Goal: Information Seeking & Learning: Learn about a topic

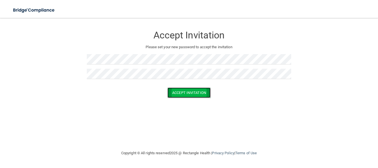
click at [185, 92] on button "Accept Invitation" at bounding box center [189, 92] width 43 height 10
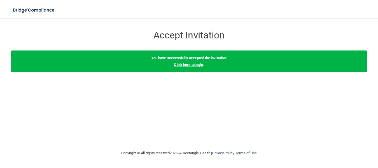
click at [189, 64] on link "Click here to login" at bounding box center [188, 65] width 29 height 4
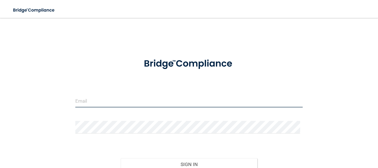
click at [103, 103] on input "email" at bounding box center [189, 101] width 228 height 13
type input "[EMAIL_ADDRESS][DOMAIN_NAME]"
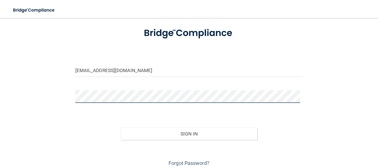
scroll to position [33, 0]
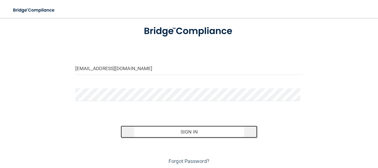
click at [208, 131] on button "Sign In" at bounding box center [189, 132] width 137 height 12
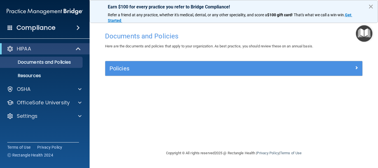
click at [370, 7] on button "×" at bounding box center [371, 6] width 5 height 9
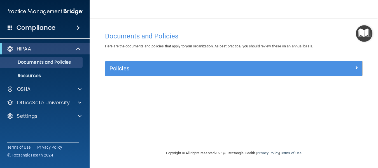
click at [78, 27] on span at bounding box center [78, 27] width 3 height 7
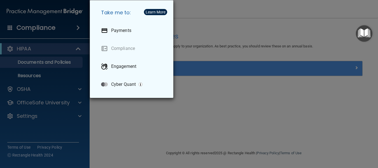
click at [252, 117] on div "Take me to: Payments Compliance Engagement Cyber Quant" at bounding box center [189, 84] width 378 height 168
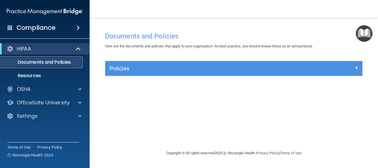
click at [64, 64] on p "Documents and Policies" at bounding box center [42, 62] width 77 height 6
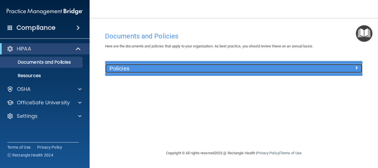
click at [221, 66] on h5 "Policies" at bounding box center [202, 68] width 185 height 6
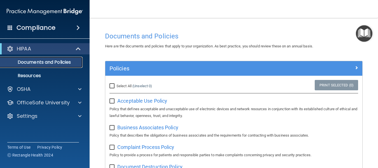
click at [47, 61] on p "Documents and Policies" at bounding box center [42, 62] width 77 height 6
click at [27, 78] on p "Resources" at bounding box center [42, 76] width 77 height 6
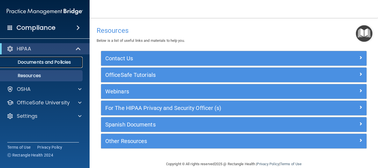
click at [33, 65] on p "Documents and Policies" at bounding box center [42, 62] width 77 height 6
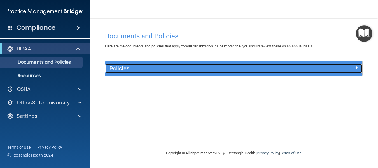
click at [121, 67] on h5 "Policies" at bounding box center [202, 68] width 185 height 6
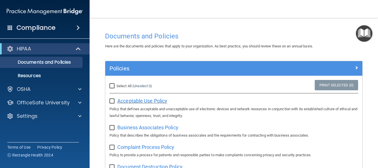
click at [124, 102] on span "Acceptable Use Policy" at bounding box center [142, 101] width 50 height 6
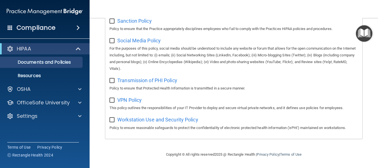
scroll to position [448, 0]
click at [77, 28] on span at bounding box center [78, 27] width 3 height 7
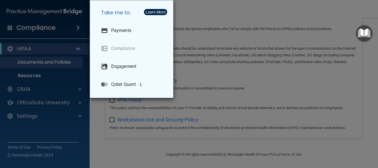
click at [200, 6] on div "Take me to: Payments Compliance Engagement Cyber Quant" at bounding box center [189, 84] width 378 height 168
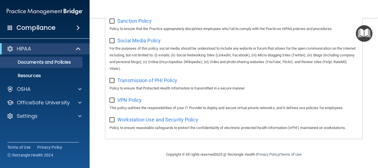
click at [361, 31] on img "Open Resource Center" at bounding box center [364, 33] width 17 height 17
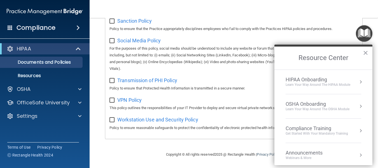
click at [358, 82] on button "Resource Center" at bounding box center [361, 82] width 6 height 6
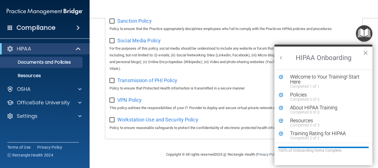
scroll to position [0, 0]
click at [349, 77] on div "Welcome to Your Training! Start Here" at bounding box center [325, 79] width 71 height 10
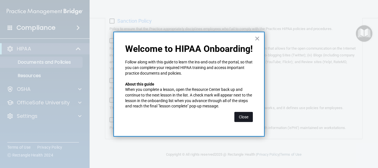
click at [247, 113] on button "Close" at bounding box center [244, 117] width 19 height 10
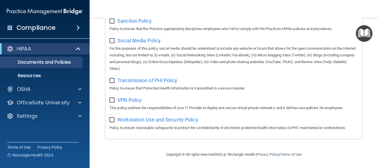
click at [362, 38] on img "Open Resource Center" at bounding box center [364, 33] width 17 height 17
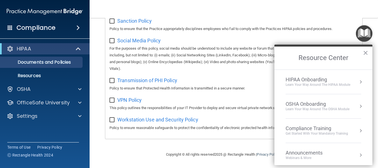
click at [306, 105] on div "OSHA Onboarding" at bounding box center [318, 104] width 64 height 6
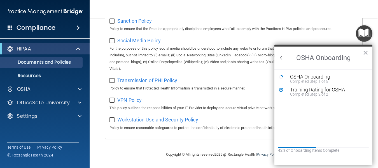
click at [314, 91] on div "Training Rating for OSHA" at bounding box center [327, 89] width 75 height 5
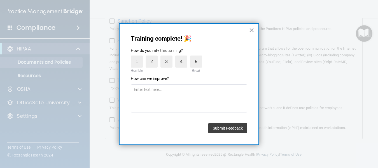
click at [252, 28] on button "×" at bounding box center [251, 30] width 5 height 9
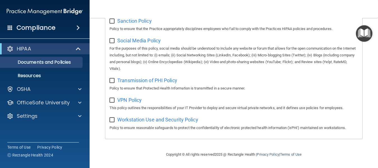
click at [366, 29] on img "Open Resource Center" at bounding box center [364, 33] width 17 height 17
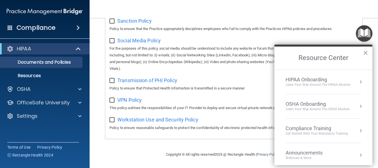
click at [313, 79] on div "HIPAA Onboarding" at bounding box center [318, 80] width 65 height 6
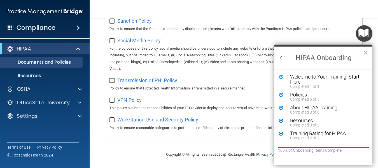
click at [299, 95] on div "Policies" at bounding box center [325, 94] width 71 height 5
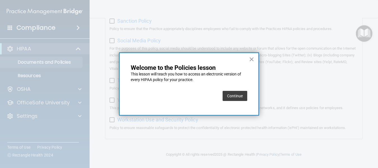
click at [233, 95] on button "Continue" at bounding box center [235, 96] width 25 height 10
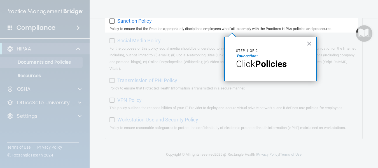
scroll to position [43, 0]
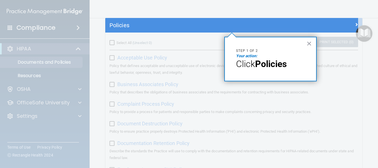
click at [250, 62] on span "Click" at bounding box center [245, 64] width 19 height 11
click at [253, 59] on span "Click" at bounding box center [245, 64] width 19 height 11
click at [308, 44] on button "×" at bounding box center [309, 43] width 5 height 9
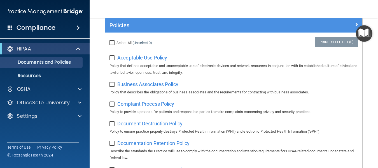
click at [147, 56] on span "Acceptable Use Policy" at bounding box center [142, 58] width 50 height 6
click at [368, 36] on img "Open Resource Center" at bounding box center [364, 33] width 17 height 17
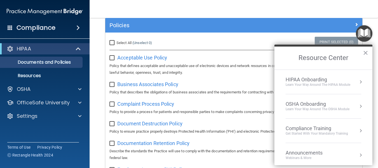
click at [319, 83] on div "Learn Your Way around the HIPAA module" at bounding box center [318, 84] width 65 height 5
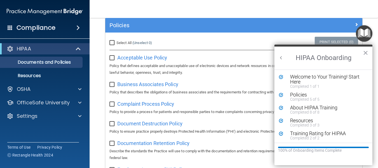
scroll to position [0, 0]
click at [304, 95] on div "Policies" at bounding box center [325, 94] width 71 height 5
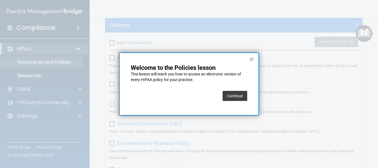
click at [225, 97] on button "Continue" at bounding box center [235, 96] width 25 height 10
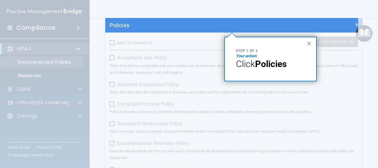
click at [308, 44] on button "×" at bounding box center [309, 43] width 5 height 9
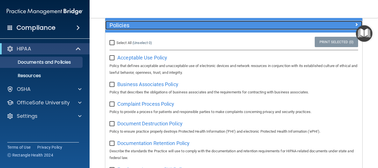
click at [305, 27] on div at bounding box center [331, 24] width 64 height 7
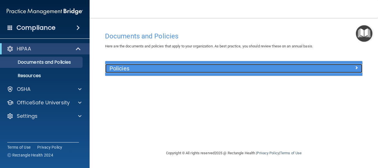
click at [270, 70] on h5 "Policies" at bounding box center [202, 68] width 185 height 6
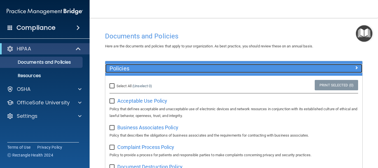
click at [273, 69] on h5 "Policies" at bounding box center [202, 68] width 185 height 6
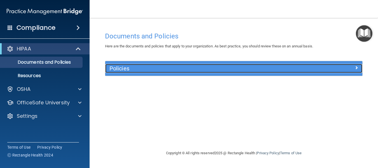
click at [273, 69] on h5 "Policies" at bounding box center [202, 68] width 185 height 6
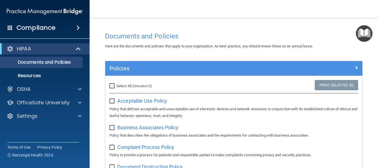
click at [369, 27] on img "Open Resource Center" at bounding box center [364, 33] width 17 height 17
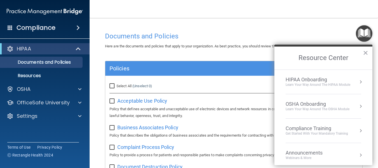
click at [318, 83] on div "Learn Your Way around the HIPAA module" at bounding box center [318, 84] width 65 height 5
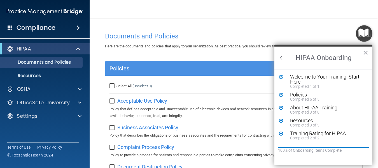
click at [292, 94] on div "Policies" at bounding box center [325, 94] width 71 height 5
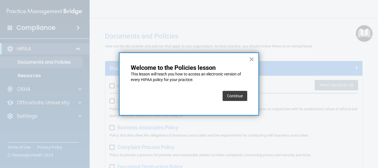
click at [234, 93] on button "Continue" at bounding box center [235, 96] width 25 height 10
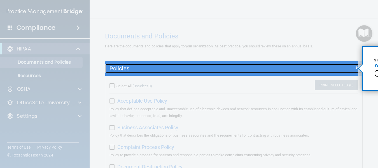
click at [350, 68] on div at bounding box center [331, 67] width 64 height 7
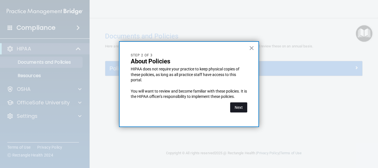
click at [236, 108] on button "Next" at bounding box center [238, 107] width 17 height 10
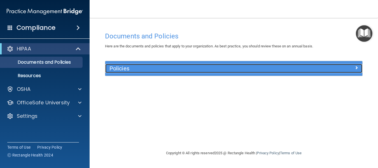
click at [273, 67] on h5 "Policies" at bounding box center [202, 68] width 185 height 6
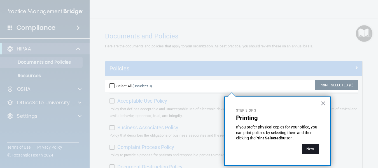
click at [309, 147] on button "Next" at bounding box center [310, 149] width 17 height 10
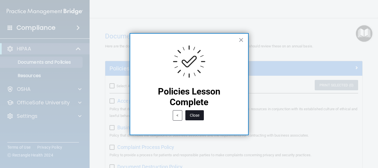
click at [195, 117] on button "Close" at bounding box center [195, 115] width 19 height 10
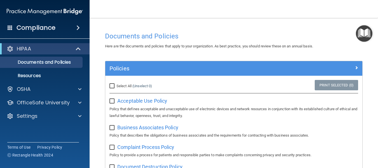
click at [362, 29] on img "Open Resource Center" at bounding box center [364, 33] width 17 height 17
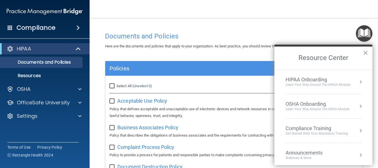
click at [310, 79] on div "HIPAA Onboarding" at bounding box center [318, 80] width 65 height 6
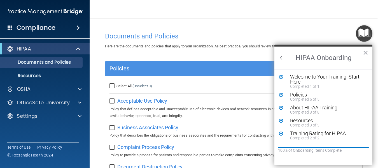
click at [301, 79] on div "Welcome to Your Training! Start Here" at bounding box center [325, 79] width 71 height 10
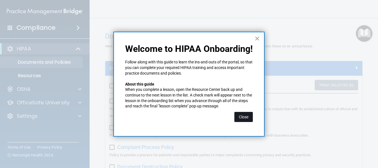
click at [239, 120] on button "Close" at bounding box center [244, 117] width 19 height 10
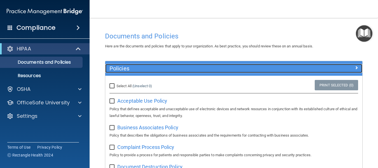
click at [319, 66] on div at bounding box center [331, 67] width 64 height 7
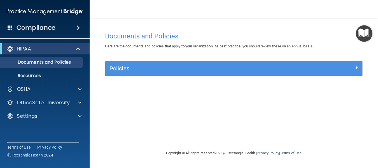
click at [368, 31] on img "Open Resource Center" at bounding box center [364, 33] width 17 height 17
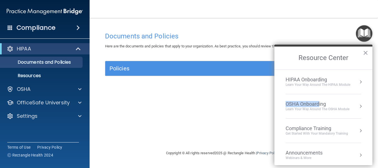
drag, startPoint x: 319, startPoint y: 101, endPoint x: 316, endPoint y: 75, distance: 26.5
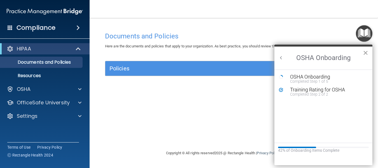
click at [367, 53] on button "×" at bounding box center [365, 52] width 5 height 9
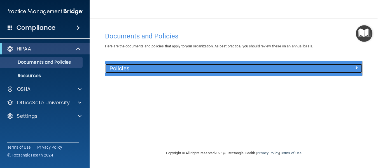
click at [339, 69] on div at bounding box center [331, 67] width 64 height 7
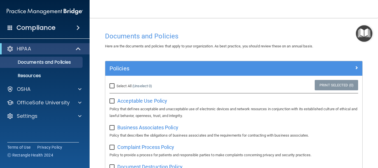
click at [363, 37] on img "Open Resource Center" at bounding box center [364, 33] width 17 height 17
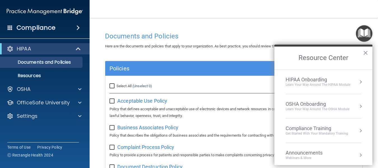
click at [364, 36] on img "Open Resource Center" at bounding box center [364, 33] width 17 height 17
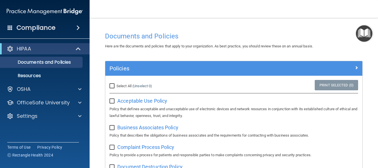
click at [364, 36] on img "Open Resource Center" at bounding box center [364, 33] width 17 height 17
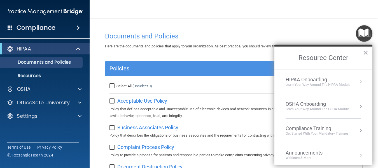
click at [299, 84] on div "Learn Your Way around the HIPAA module" at bounding box center [318, 84] width 65 height 5
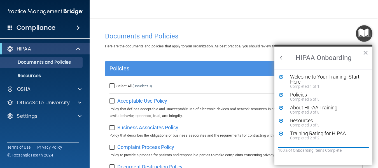
click at [301, 97] on div "Completed 5 of 5" at bounding box center [325, 99] width 71 height 4
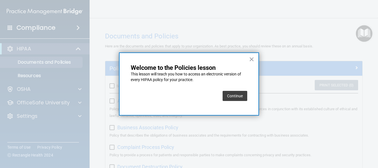
click at [228, 97] on button "Continue" at bounding box center [235, 96] width 25 height 10
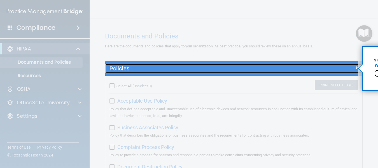
click at [348, 65] on div at bounding box center [331, 67] width 64 height 7
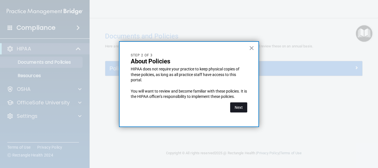
click at [242, 112] on button "Next" at bounding box center [238, 107] width 17 height 10
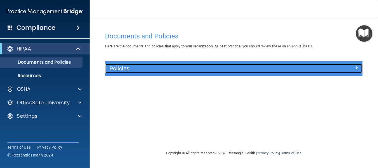
click at [263, 68] on h5 "Policies" at bounding box center [202, 68] width 185 height 6
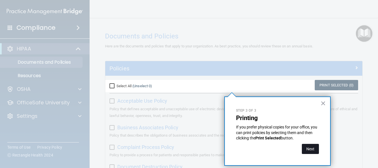
click at [312, 149] on button "Next" at bounding box center [310, 149] width 17 height 10
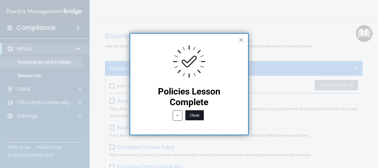
click at [196, 114] on button "Close" at bounding box center [195, 115] width 19 height 10
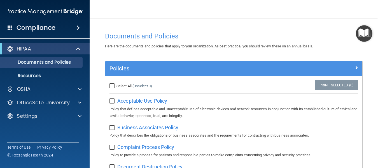
click at [365, 38] on img "Open Resource Center" at bounding box center [364, 33] width 17 height 17
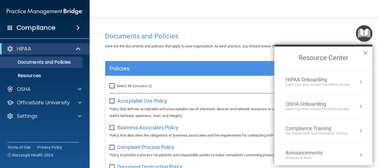
click at [322, 80] on div "HIPAA Onboarding" at bounding box center [318, 80] width 65 height 6
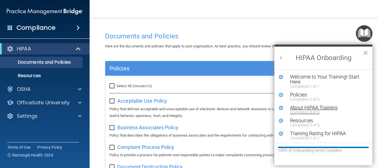
click at [300, 108] on div "About HIPAA Training" at bounding box center [325, 107] width 71 height 5
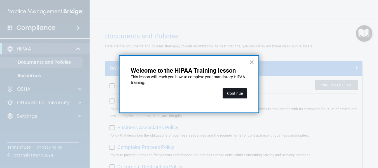
click at [230, 95] on button "Continue" at bounding box center [235, 93] width 25 height 10
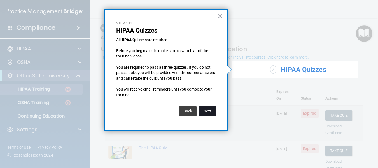
click at [209, 109] on button "Next" at bounding box center [207, 111] width 17 height 10
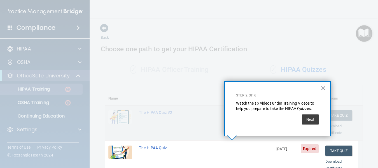
scroll to position [128, 0]
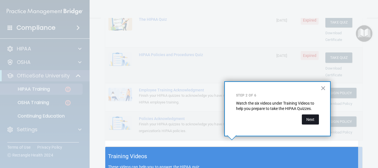
click at [316, 117] on button "Next" at bounding box center [310, 119] width 17 height 10
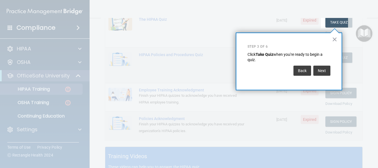
scroll to position [86, 0]
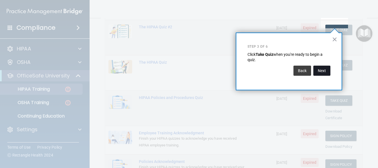
click at [321, 69] on button "Next" at bounding box center [322, 71] width 17 height 10
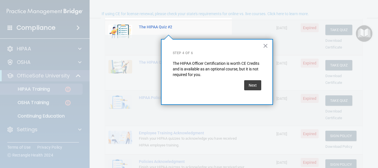
scroll to position [43, 0]
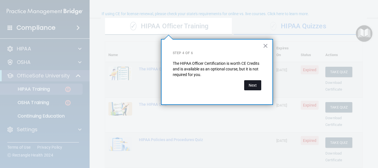
click at [251, 84] on button "Next" at bounding box center [252, 85] width 17 height 10
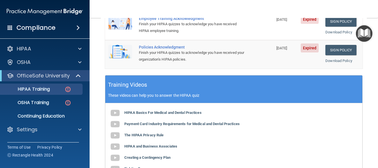
scroll to position [202, 0]
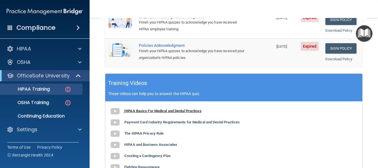
click at [154, 109] on b "HIPAA Basics For Medical and Dental Practices" at bounding box center [162, 111] width 77 height 4
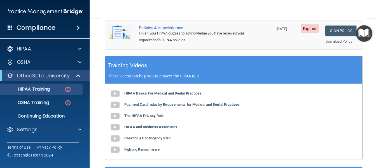
scroll to position [222, 0]
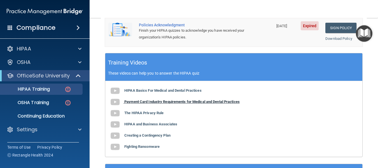
click at [141, 100] on b "Payment Card Industry Requirements for Medical and Dental Practices" at bounding box center [182, 102] width 116 height 4
click at [143, 111] on b "The HIPAA Privacy Rule" at bounding box center [143, 113] width 39 height 4
click at [164, 122] on b "HIPAA and Business Associates" at bounding box center [150, 124] width 53 height 4
click at [148, 133] on b "Creating a Contingency Plan" at bounding box center [147, 135] width 46 height 4
click at [137, 144] on b "Fighting Ransomware" at bounding box center [141, 146] width 35 height 4
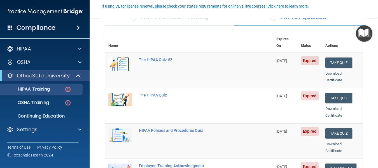
scroll to position [51, 0]
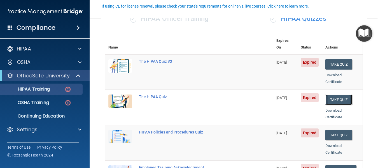
click at [329, 94] on button "Take Quiz" at bounding box center [339, 99] width 27 height 10
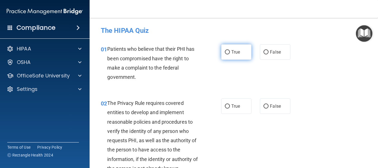
click at [226, 52] on input "True" at bounding box center [227, 52] width 5 height 4
radio input "true"
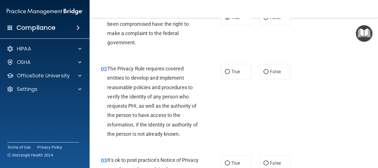
scroll to position [38, 0]
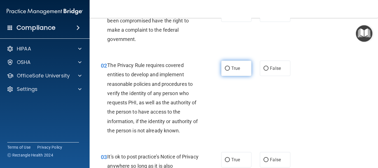
click at [226, 67] on input "True" at bounding box center [227, 68] width 5 height 4
radio input "true"
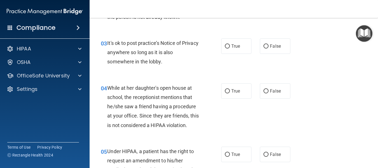
scroll to position [162, 0]
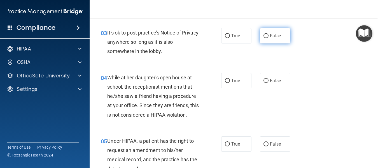
click at [264, 35] on input "False" at bounding box center [266, 36] width 5 height 4
radio input "true"
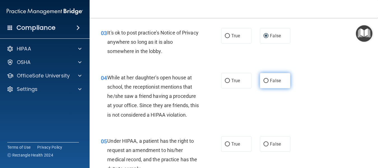
click at [266, 78] on label "False" at bounding box center [275, 80] width 30 height 15
click at [266, 79] on input "False" at bounding box center [266, 81] width 5 height 4
radio input "true"
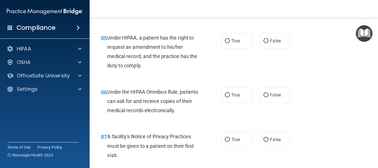
scroll to position [268, 0]
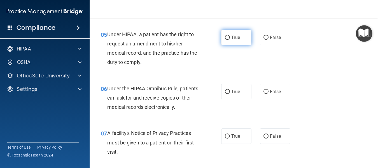
click at [225, 38] on input "True" at bounding box center [227, 38] width 5 height 4
radio input "true"
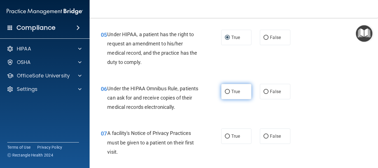
click at [225, 91] on input "True" at bounding box center [227, 92] width 5 height 4
radio input "true"
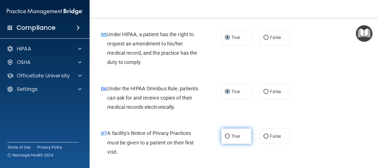
click at [225, 135] on input "True" at bounding box center [227, 136] width 5 height 4
radio input "true"
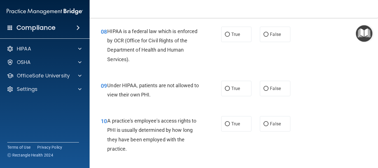
scroll to position [418, 0]
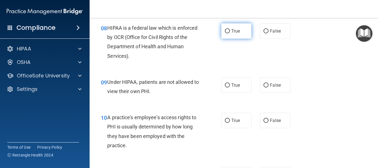
click at [227, 31] on input "True" at bounding box center [227, 31] width 5 height 4
radio input "true"
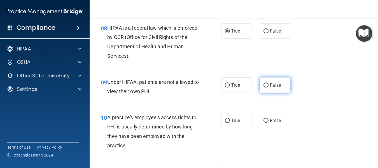
click at [261, 84] on label "False" at bounding box center [275, 84] width 30 height 15
click at [264, 84] on input "False" at bounding box center [266, 85] width 5 height 4
radio input "true"
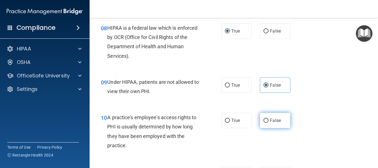
click at [264, 119] on input "False" at bounding box center [266, 121] width 5 height 4
radio input "true"
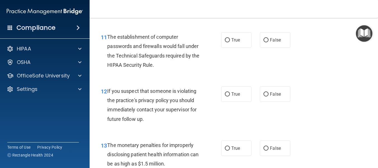
scroll to position [564, 0]
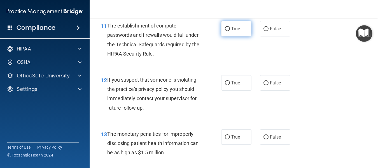
click at [226, 29] on input "True" at bounding box center [227, 29] width 5 height 4
radio input "true"
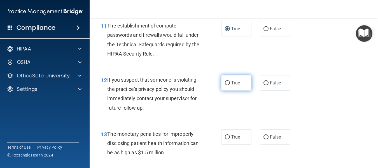
click at [227, 83] on input "True" at bounding box center [227, 83] width 5 height 4
radio input "true"
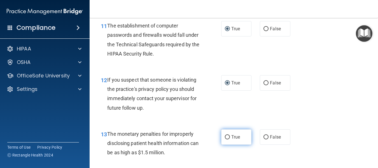
click at [225, 136] on input "True" at bounding box center [227, 137] width 5 height 4
radio input "true"
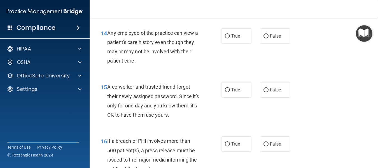
scroll to position [721, 0]
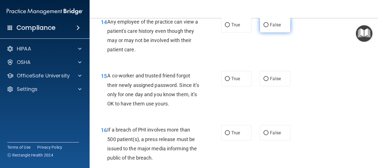
click at [264, 24] on input "False" at bounding box center [266, 25] width 5 height 4
radio input "true"
click at [264, 80] on input "False" at bounding box center [266, 79] width 5 height 4
radio input "true"
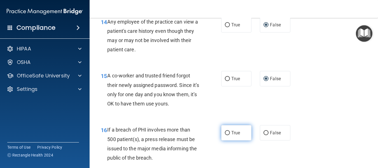
click at [225, 133] on input "True" at bounding box center [227, 133] width 5 height 4
radio input "true"
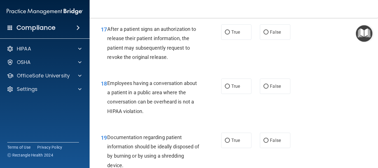
scroll to position [883, 0]
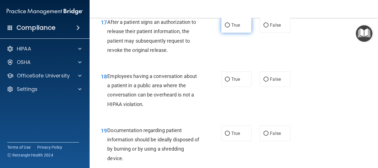
click at [227, 24] on input "True" at bounding box center [227, 25] width 5 height 4
radio input "true"
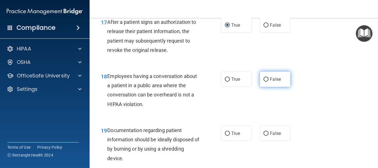
click at [265, 79] on input "False" at bounding box center [266, 79] width 5 height 4
radio input "true"
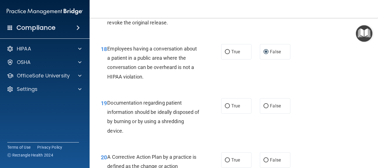
scroll to position [914, 0]
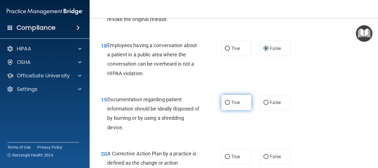
click at [223, 99] on label "True" at bounding box center [236, 102] width 30 height 15
click at [225, 101] on input "True" at bounding box center [227, 103] width 5 height 4
radio input "true"
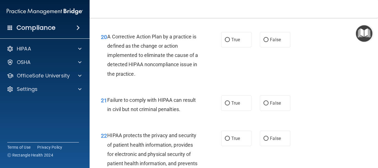
scroll to position [1034, 0]
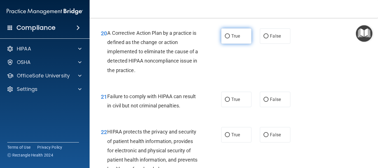
click at [227, 35] on input "True" at bounding box center [227, 36] width 5 height 4
radio input "true"
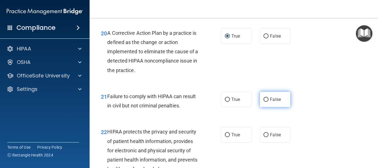
click at [264, 98] on input "False" at bounding box center [266, 100] width 5 height 4
radio input "true"
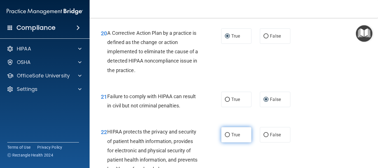
click at [226, 133] on input "True" at bounding box center [227, 135] width 5 height 4
radio input "true"
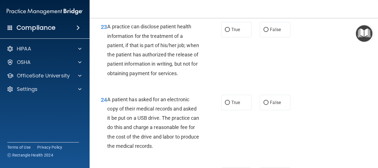
scroll to position [1206, 0]
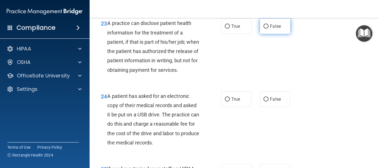
click at [264, 25] on input "False" at bounding box center [266, 26] width 5 height 4
radio input "true"
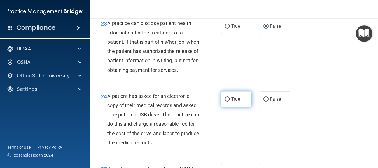
click at [225, 101] on input "True" at bounding box center [227, 99] width 5 height 4
radio input "true"
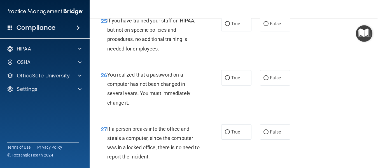
scroll to position [1357, 0]
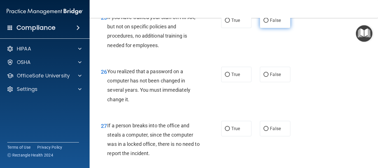
click at [261, 27] on label "False" at bounding box center [275, 20] width 30 height 15
click at [264, 23] on input "False" at bounding box center [266, 21] width 5 height 4
radio input "true"
click at [225, 77] on input "True" at bounding box center [227, 75] width 5 height 4
radio input "true"
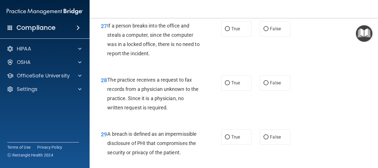
scroll to position [1468, 0]
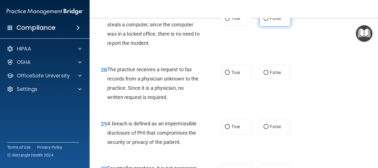
click at [264, 21] on input "False" at bounding box center [266, 19] width 5 height 4
radio input "true"
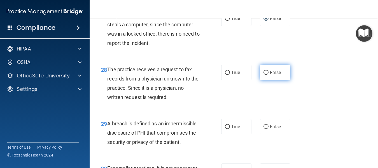
click at [264, 75] on input "False" at bounding box center [266, 73] width 5 height 4
radio input "true"
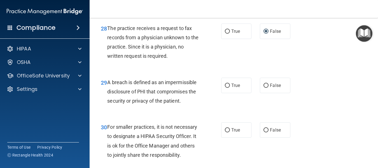
scroll to position [1512, 0]
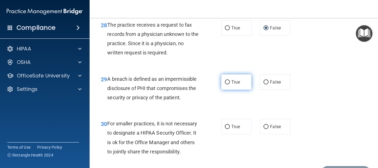
click at [225, 84] on input "True" at bounding box center [227, 82] width 5 height 4
radio input "true"
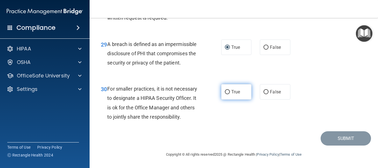
click at [225, 90] on input "True" at bounding box center [227, 92] width 5 height 4
radio input "true"
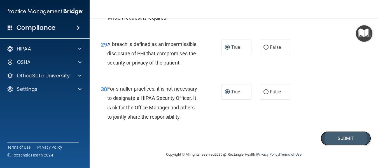
click at [338, 137] on button "Submit" at bounding box center [346, 138] width 50 height 14
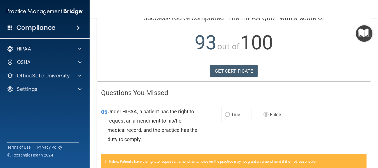
scroll to position [35, 0]
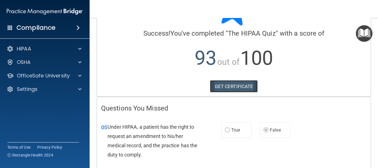
click at [218, 84] on link "GET CERTIFICATE" at bounding box center [234, 86] width 48 height 12
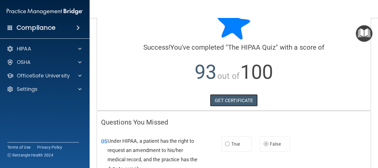
scroll to position [0, 0]
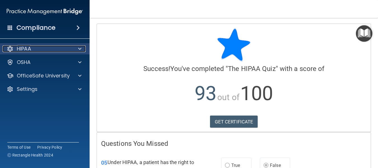
click at [51, 50] on div "HIPAA" at bounding box center [38, 48] width 70 height 7
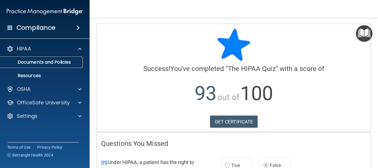
click at [44, 63] on p "Documents and Policies" at bounding box center [42, 62] width 77 height 6
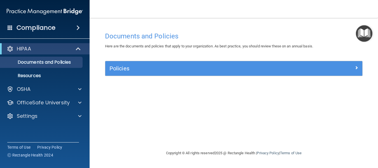
click at [361, 33] on img "Open Resource Center" at bounding box center [364, 33] width 17 height 17
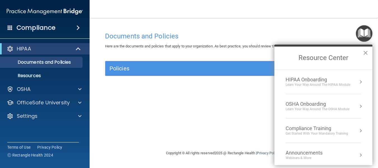
click at [310, 84] on div "Learn Your Way around the HIPAA module" at bounding box center [318, 84] width 65 height 5
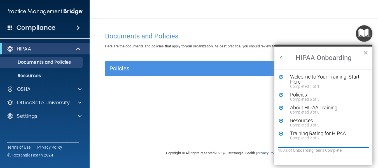
click at [295, 96] on div "Policies" at bounding box center [325, 94] width 71 height 5
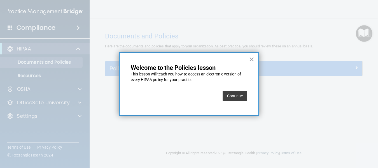
click at [232, 94] on button "Continue" at bounding box center [235, 96] width 25 height 10
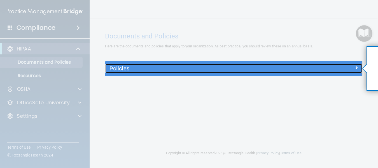
click at [350, 71] on div at bounding box center [331, 67] width 64 height 7
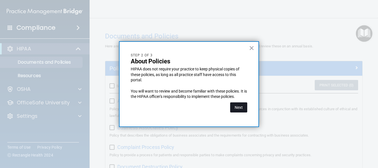
click at [235, 107] on button "Next" at bounding box center [238, 107] width 17 height 10
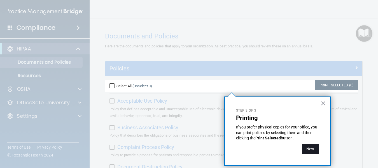
click at [309, 145] on button "Next" at bounding box center [310, 149] width 17 height 10
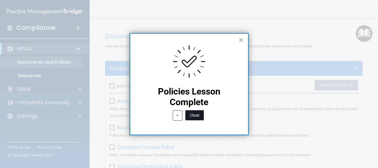
click at [196, 117] on button "Close" at bounding box center [195, 115] width 19 height 10
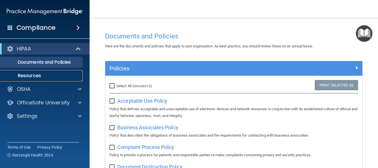
click at [37, 78] on p "Resources" at bounding box center [42, 76] width 77 height 6
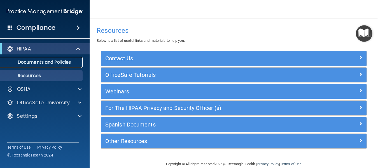
click at [40, 65] on p "Documents and Policies" at bounding box center [42, 62] width 77 height 6
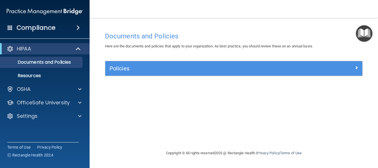
click at [363, 32] on img "Open Resource Center" at bounding box center [364, 33] width 17 height 17
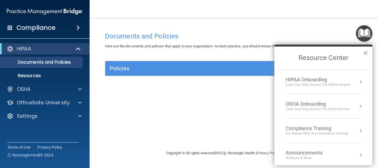
click at [322, 82] on div "Learn Your Way around the HIPAA module" at bounding box center [318, 84] width 65 height 5
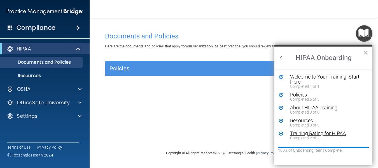
click at [304, 137] on div "Completed 2 of 2" at bounding box center [325, 138] width 71 height 4
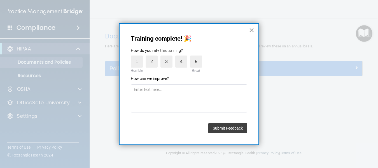
click at [252, 31] on button "×" at bounding box center [251, 30] width 5 height 9
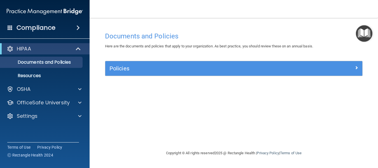
click at [366, 34] on img "Open Resource Center" at bounding box center [364, 33] width 17 height 17
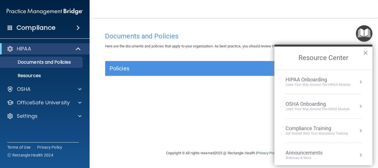
click at [308, 104] on div "OSHA Onboarding" at bounding box center [318, 104] width 64 height 6
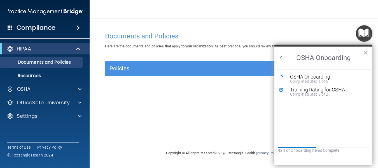
click at [313, 80] on div "Completed Step 1 of 5" at bounding box center [327, 81] width 75 height 4
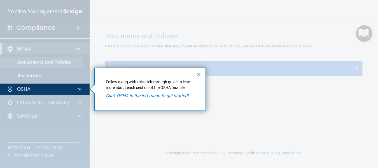
click at [200, 75] on button "×" at bounding box center [198, 74] width 5 height 9
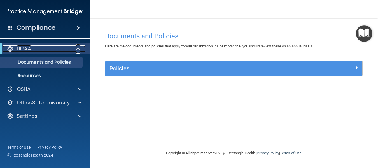
click at [47, 47] on div "HIPAA" at bounding box center [37, 48] width 69 height 7
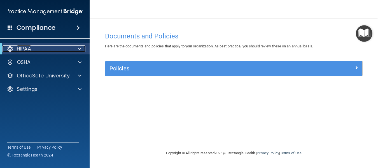
click at [47, 47] on div "HIPAA" at bounding box center [37, 48] width 69 height 7
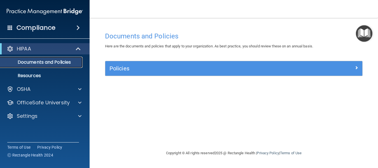
click at [43, 61] on p "Documents and Policies" at bounding box center [42, 62] width 77 height 6
click at [43, 63] on p "Documents and Policies" at bounding box center [42, 62] width 77 height 6
click at [359, 33] on img "Open Resource Center" at bounding box center [364, 33] width 17 height 17
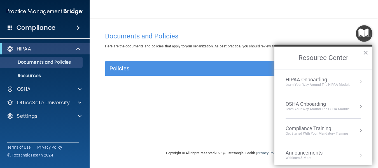
click at [318, 85] on div "Learn Your Way around the HIPAA module" at bounding box center [318, 84] width 65 height 5
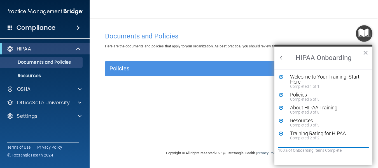
click at [294, 94] on div "Policies" at bounding box center [325, 94] width 71 height 5
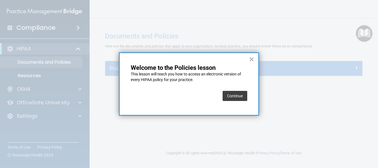
click at [238, 96] on button "Continue" at bounding box center [235, 96] width 25 height 10
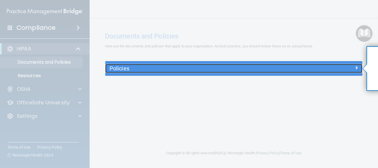
click at [342, 68] on div at bounding box center [331, 67] width 64 height 7
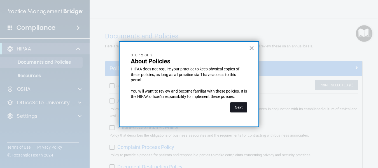
click at [231, 109] on button "Next" at bounding box center [238, 107] width 17 height 10
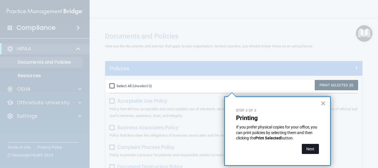
click at [309, 149] on button "Next" at bounding box center [310, 149] width 17 height 10
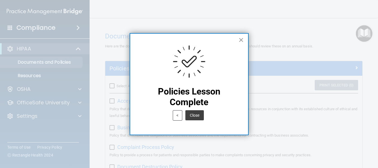
click at [240, 42] on button "×" at bounding box center [241, 39] width 5 height 9
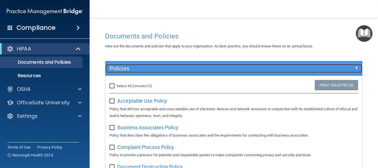
click at [350, 67] on div at bounding box center [331, 67] width 64 height 7
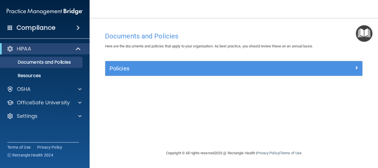
click at [366, 37] on img "Open Resource Center" at bounding box center [364, 33] width 17 height 17
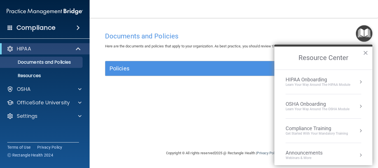
click at [317, 80] on div "HIPAA Onboarding" at bounding box center [318, 80] width 65 height 6
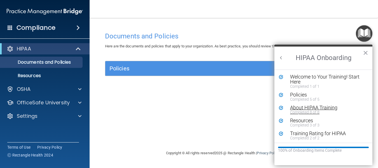
click at [295, 109] on div "About HIPAA Training" at bounding box center [325, 107] width 71 height 5
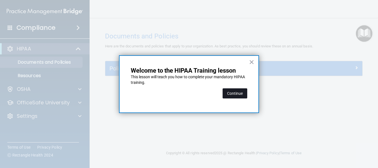
click at [232, 94] on button "Continue" at bounding box center [235, 93] width 25 height 10
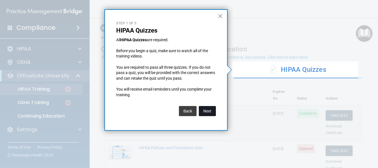
click at [204, 112] on button "Next" at bounding box center [207, 111] width 17 height 10
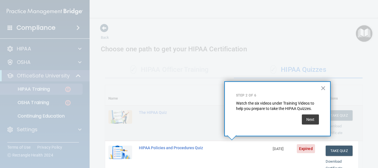
scroll to position [128, 0]
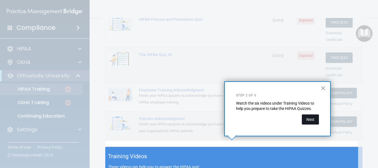
click at [310, 119] on button "Next" at bounding box center [310, 119] width 17 height 10
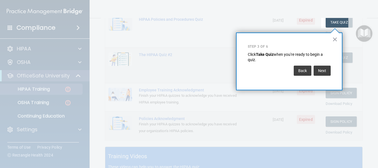
scroll to position [86, 0]
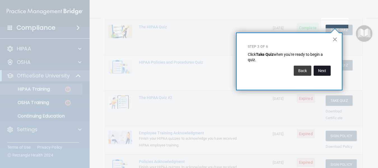
click at [320, 72] on button "Next" at bounding box center [322, 71] width 17 height 10
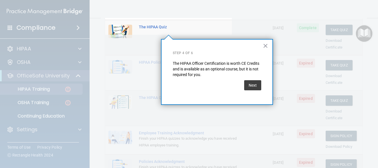
scroll to position [43, 0]
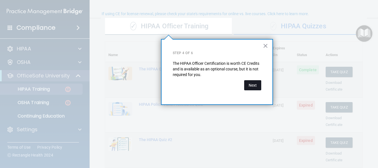
click at [250, 83] on button "Next" at bounding box center [252, 85] width 17 height 10
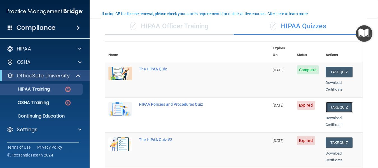
click at [336, 102] on button "Take Quiz" at bounding box center [339, 107] width 27 height 10
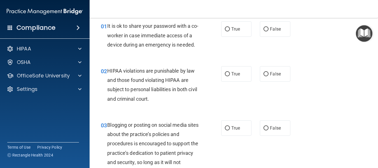
scroll to position [27, 0]
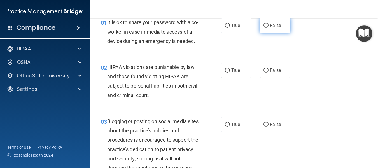
click at [264, 26] on input "False" at bounding box center [266, 26] width 5 height 4
radio input "true"
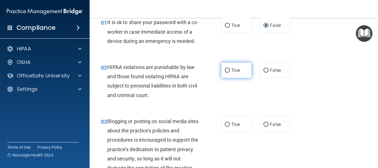
click at [225, 73] on input "True" at bounding box center [227, 70] width 5 height 4
radio input "true"
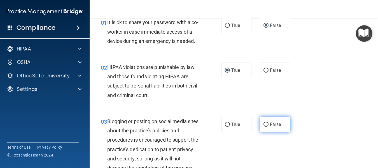
click at [265, 127] on input "False" at bounding box center [266, 125] width 5 height 4
radio input "true"
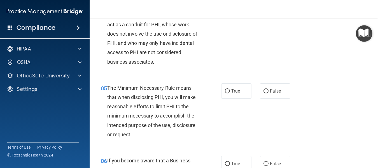
scroll to position [217, 0]
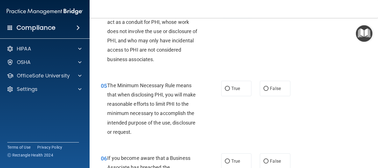
click at [226, 9] on input "True" at bounding box center [227, 6] width 5 height 4
radio input "true"
click at [225, 91] on input "True" at bounding box center [227, 89] width 5 height 4
radio input "true"
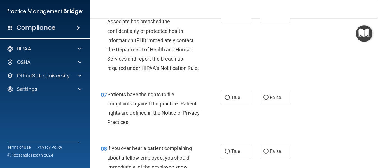
scroll to position [374, 0]
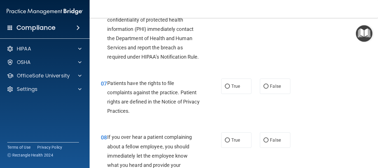
click at [226, 6] on input "True" at bounding box center [227, 4] width 5 height 4
radio input "true"
click at [225, 89] on input "True" at bounding box center [227, 86] width 5 height 4
radio input "true"
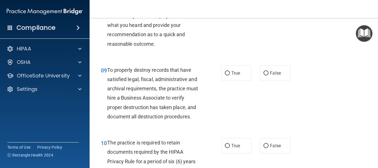
scroll to position [509, 0]
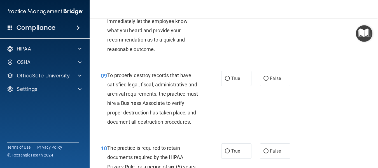
click at [261, 13] on label "False" at bounding box center [275, 5] width 30 height 15
click at [264, 8] on input "False" at bounding box center [266, 6] width 5 height 4
radio input "true"
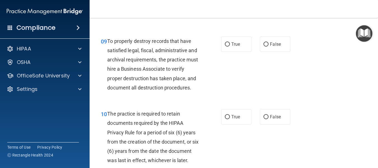
scroll to position [547, 0]
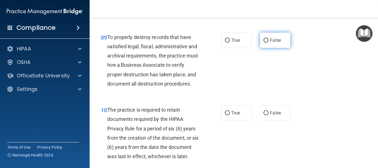
click at [264, 43] on input "False" at bounding box center [266, 40] width 5 height 4
radio input "true"
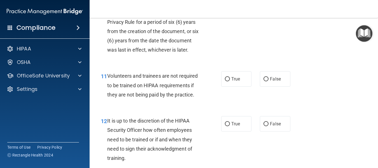
scroll to position [657, 0]
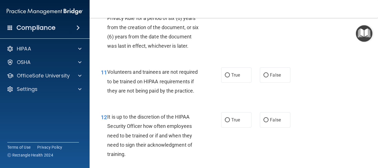
click at [227, 5] on input "True" at bounding box center [227, 3] width 5 height 4
radio input "true"
click at [264, 77] on input "False" at bounding box center [266, 75] width 5 height 4
radio input "true"
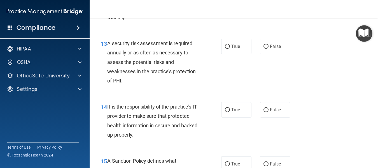
scroll to position [783, 0]
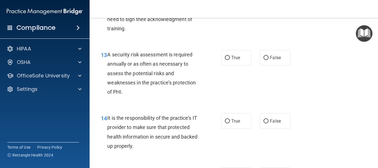
radio input "true"
click at [225, 60] on input "True" at bounding box center [227, 58] width 5 height 4
radio input "true"
click at [267, 65] on label "False" at bounding box center [275, 57] width 30 height 15
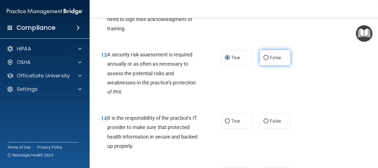
click at [267, 60] on input "False" at bounding box center [266, 58] width 5 height 4
radio input "true"
radio input "false"
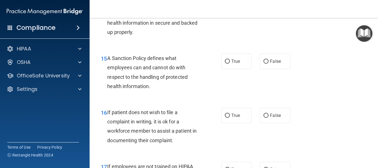
scroll to position [901, 0]
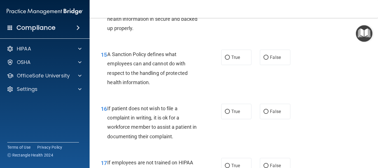
click at [264, 6] on input "False" at bounding box center [266, 3] width 5 height 4
radio input "true"
click at [225, 60] on input "True" at bounding box center [227, 58] width 5 height 4
radio input "true"
click at [226, 114] on input "True" at bounding box center [227, 112] width 5 height 4
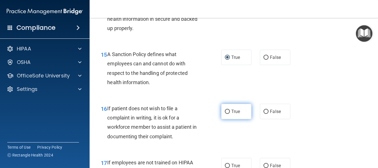
radio input "true"
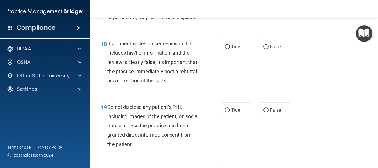
scroll to position [1059, 0]
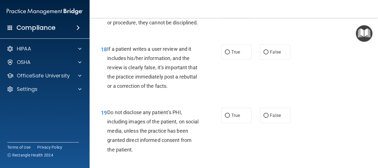
click at [227, 10] on input "True" at bounding box center [227, 7] width 5 height 4
radio input "true"
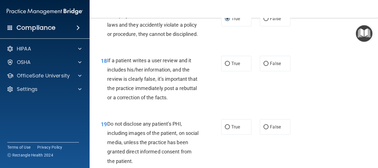
scroll to position [1052, 0]
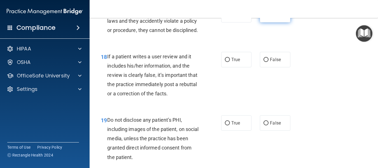
click at [263, 22] on label "False" at bounding box center [275, 14] width 30 height 15
click at [264, 17] on input "False" at bounding box center [266, 15] width 5 height 4
radio input "true"
radio input "false"
click at [265, 62] on input "False" at bounding box center [266, 60] width 5 height 4
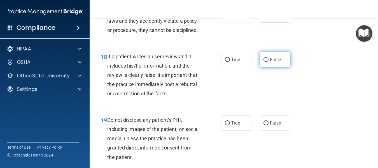
radio input "true"
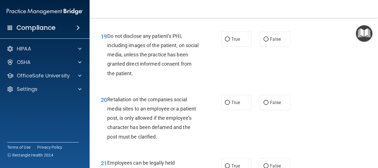
scroll to position [1139, 0]
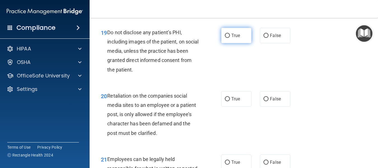
click at [225, 38] on input "True" at bounding box center [227, 36] width 5 height 4
radio input "true"
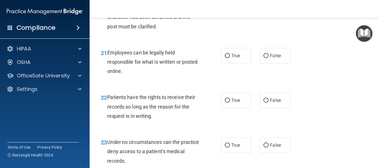
scroll to position [1253, 0]
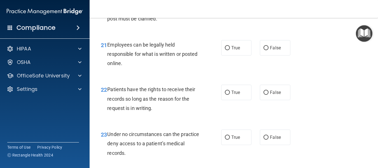
radio input "true"
click at [228, 50] on input "True" at bounding box center [227, 48] width 5 height 4
radio input "true"
click at [264, 95] on input "False" at bounding box center [266, 93] width 5 height 4
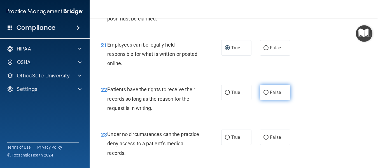
radio input "true"
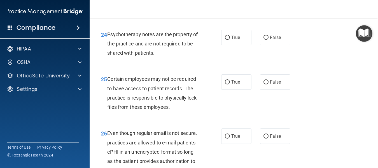
scroll to position [1402, 0]
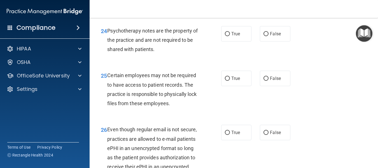
radio input "true"
click at [225, 36] on input "True" at bounding box center [227, 34] width 5 height 4
radio input "true"
click at [226, 81] on input "True" at bounding box center [227, 79] width 5 height 4
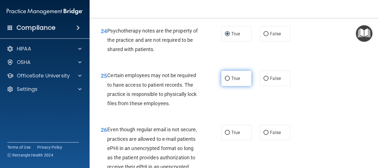
radio input "true"
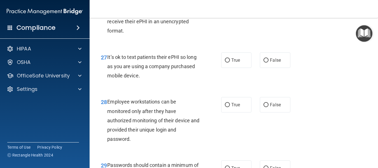
scroll to position [1547, 0]
radio input "true"
click at [267, 68] on label "False" at bounding box center [275, 60] width 30 height 15
click at [267, 63] on input "False" at bounding box center [266, 61] width 5 height 4
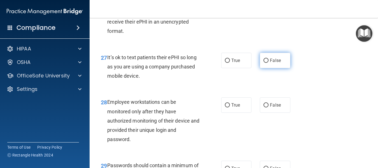
radio input "true"
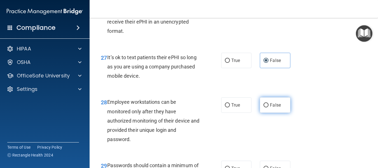
click at [264, 113] on label "False" at bounding box center [275, 104] width 30 height 15
click at [264, 107] on input "False" at bounding box center [266, 105] width 5 height 4
radio input "true"
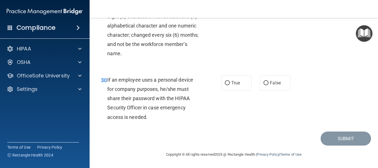
scroll to position [1737, 0]
click at [226, 12] on input "True" at bounding box center [227, 10] width 5 height 4
radio input "true"
click at [264, 85] on input "False" at bounding box center [266, 83] width 5 height 4
radio input "true"
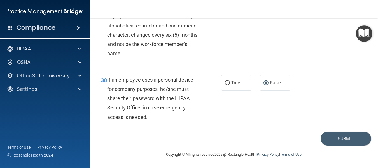
scroll to position [1752, 0]
click at [340, 138] on button "Submit" at bounding box center [346, 138] width 50 height 14
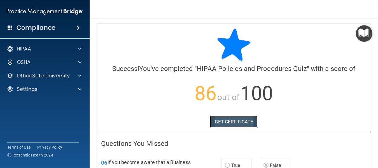
click at [229, 122] on link "GET CERTIFICATE" at bounding box center [234, 122] width 48 height 12
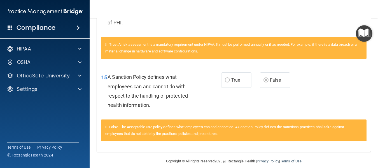
scroll to position [381, 0]
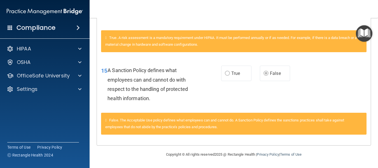
click at [364, 29] on img "Open Resource Center" at bounding box center [364, 33] width 17 height 17
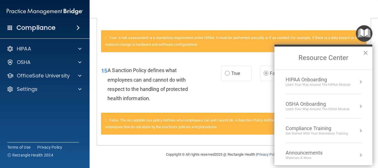
click at [320, 80] on div "HIPAA Onboarding" at bounding box center [318, 80] width 65 height 6
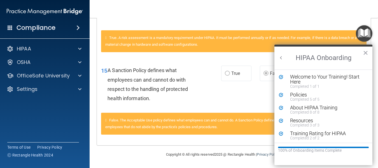
scroll to position [0, 0]
click at [298, 96] on div "Policies" at bounding box center [325, 94] width 71 height 5
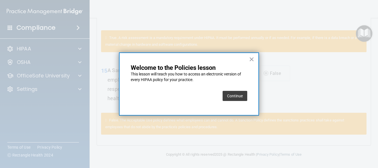
click at [235, 96] on button "Continue" at bounding box center [235, 96] width 25 height 10
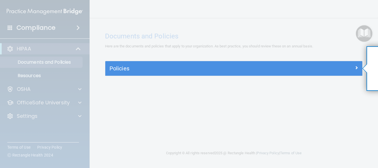
click at [362, 28] on div at bounding box center [233, 30] width 257 height 61
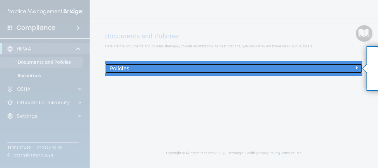
click at [356, 66] on span at bounding box center [356, 67] width 3 height 7
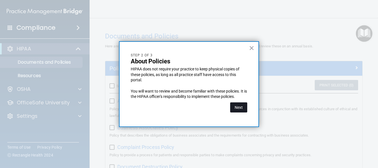
click at [246, 109] on button "Next" at bounding box center [238, 107] width 17 height 10
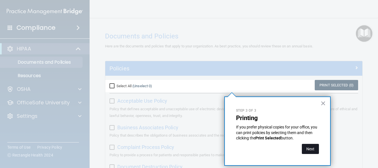
click at [315, 147] on button "Next" at bounding box center [310, 149] width 17 height 10
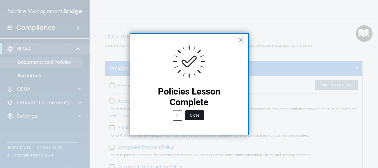
click at [195, 113] on button "Close" at bounding box center [195, 115] width 19 height 10
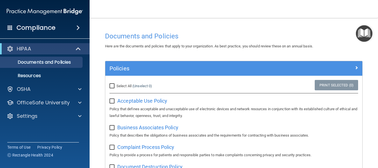
click at [360, 29] on img "Open Resource Center" at bounding box center [364, 33] width 17 height 17
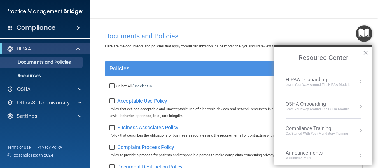
click at [308, 78] on div "HIPAA Onboarding" at bounding box center [318, 80] width 65 height 6
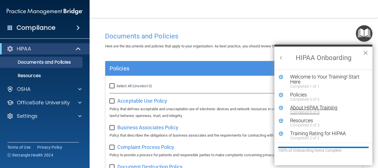
click at [306, 107] on div "About HIPAA Training" at bounding box center [325, 107] width 71 height 5
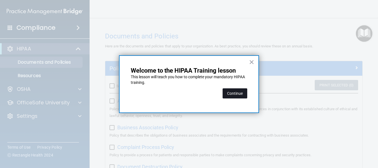
click at [232, 95] on button "Continue" at bounding box center [235, 93] width 25 height 10
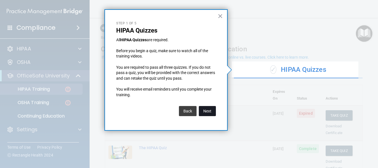
click at [210, 108] on button "Next" at bounding box center [207, 111] width 17 height 10
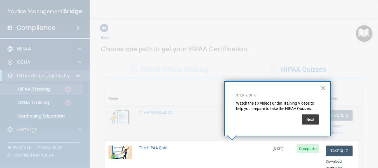
scroll to position [128, 0]
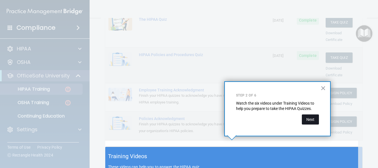
click at [308, 117] on button "Next" at bounding box center [310, 119] width 17 height 10
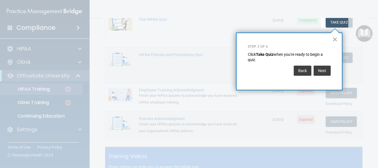
scroll to position [86, 0]
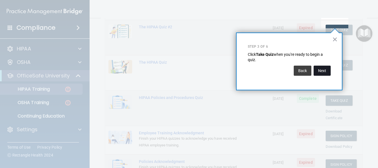
click at [324, 70] on button "Next" at bounding box center [322, 71] width 17 height 10
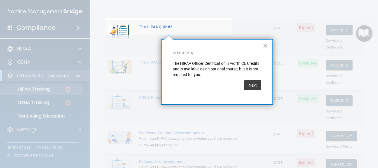
scroll to position [43, 0]
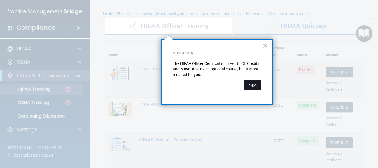
click at [253, 84] on button "Next" at bounding box center [252, 85] width 17 height 10
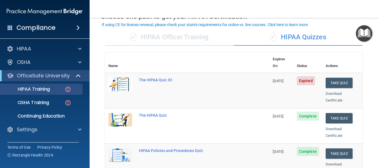
scroll to position [32, 0]
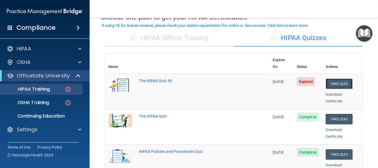
click at [334, 78] on button "Take Quiz" at bounding box center [339, 83] width 27 height 10
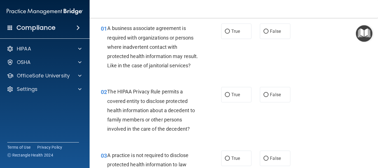
scroll to position [24, 0]
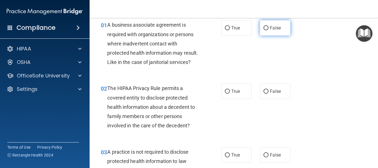
click at [264, 27] on input "False" at bounding box center [266, 28] width 5 height 4
radio input "true"
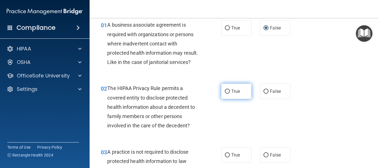
click at [228, 98] on label "True" at bounding box center [236, 91] width 30 height 15
click at [228, 94] on input "True" at bounding box center [227, 91] width 5 height 4
radio input "true"
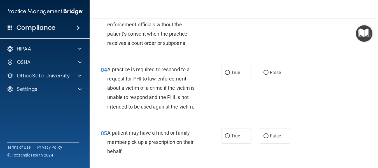
scroll to position [159, 0]
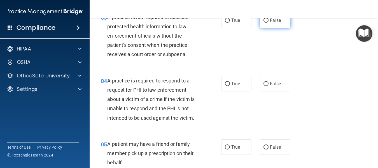
click at [264, 23] on input "False" at bounding box center [266, 21] width 5 height 4
radio input "true"
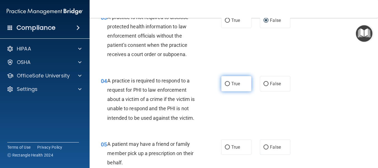
click at [225, 86] on input "True" at bounding box center [227, 84] width 5 height 4
radio input "true"
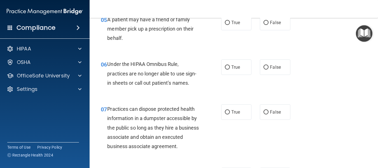
scroll to position [282, 0]
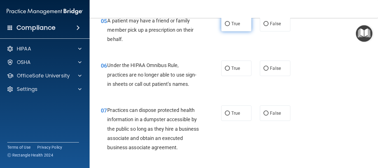
click at [226, 26] on input "True" at bounding box center [227, 24] width 5 height 4
radio input "true"
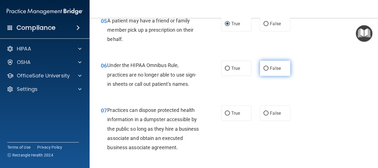
click at [264, 71] on input "False" at bounding box center [266, 68] width 5 height 4
radio input "true"
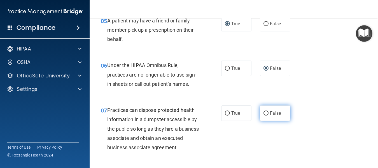
click at [264, 116] on input "False" at bounding box center [266, 113] width 5 height 4
radio input "true"
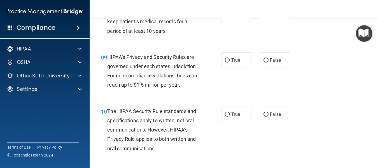
scroll to position [454, 0]
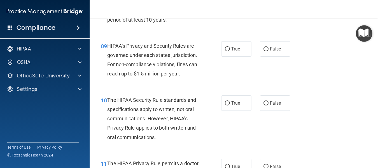
click at [262, 12] on label "False" at bounding box center [275, 3] width 30 height 15
click at [264, 6] on input "False" at bounding box center [266, 4] width 5 height 4
radio input "true"
click at [226, 51] on input "True" at bounding box center [227, 49] width 5 height 4
radio input "true"
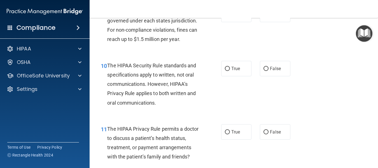
scroll to position [492, 0]
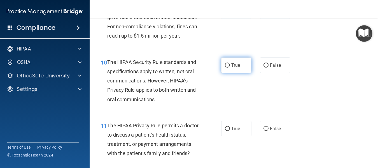
click at [225, 68] on input "True" at bounding box center [227, 65] width 5 height 4
radio input "true"
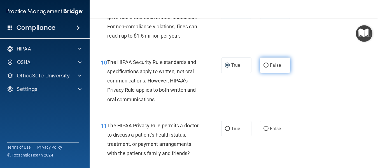
click at [265, 68] on input "False" at bounding box center [266, 65] width 5 height 4
radio input "true"
radio input "false"
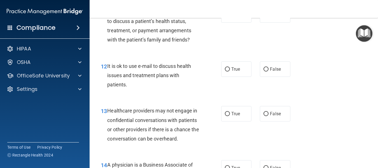
scroll to position [613, 0]
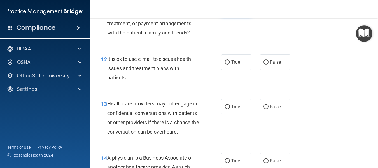
click at [225, 10] on input "True" at bounding box center [227, 8] width 5 height 4
radio input "true"
click at [226, 64] on input "True" at bounding box center [227, 62] width 5 height 4
radio input "true"
click at [266, 109] on input "False" at bounding box center [266, 107] width 5 height 4
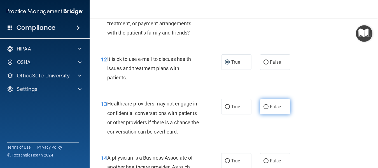
radio input "true"
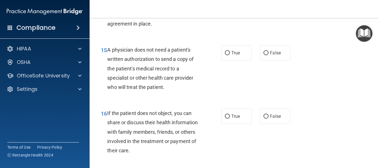
scroll to position [770, 0]
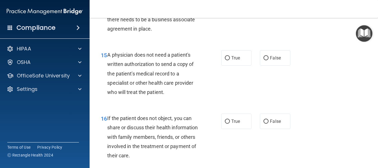
click at [266, 6] on input "False" at bounding box center [266, 4] width 5 height 4
radio input "true"
click at [226, 60] on input "True" at bounding box center [227, 58] width 5 height 4
radio input "true"
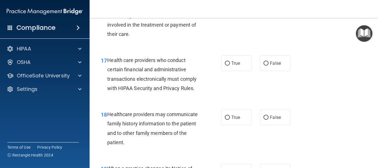
scroll to position [893, 0]
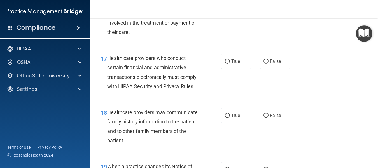
radio input "true"
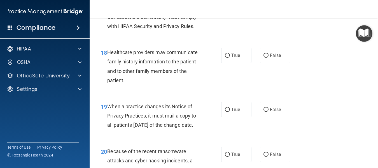
scroll to position [949, 0]
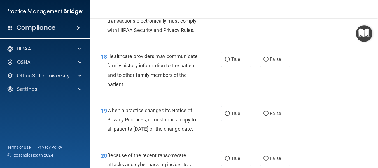
click at [226, 8] on input "True" at bounding box center [227, 5] width 5 height 4
radio input "true"
click at [265, 62] on input "False" at bounding box center [266, 59] width 5 height 4
radio input "true"
click at [264, 116] on input "False" at bounding box center [266, 114] width 5 height 4
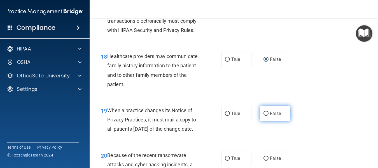
radio input "true"
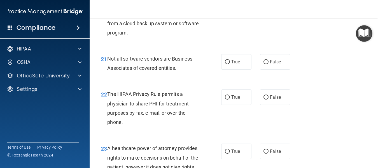
scroll to position [1114, 0]
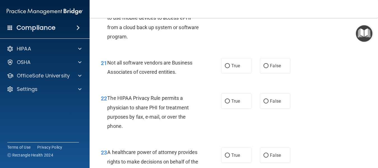
radio input "true"
click at [225, 68] on input "True" at bounding box center [227, 66] width 5 height 4
radio input "true"
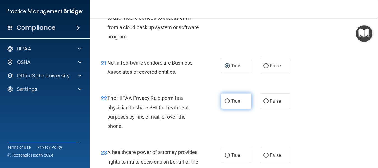
click at [226, 109] on label "True" at bounding box center [236, 100] width 30 height 15
click at [226, 103] on input "True" at bounding box center [227, 101] width 5 height 4
radio input "true"
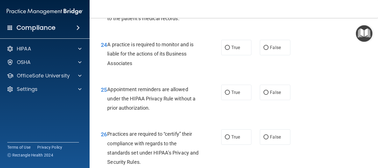
scroll to position [1279, 0]
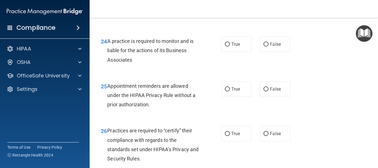
radio input "true"
click at [227, 52] on label "True" at bounding box center [236, 43] width 30 height 15
click at [227, 47] on input "True" at bounding box center [227, 44] width 5 height 4
radio input "true"
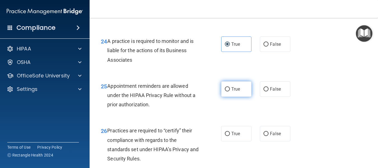
click at [225, 91] on input "True" at bounding box center [227, 89] width 5 height 4
radio input "true"
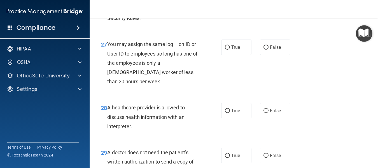
scroll to position [1416, 0]
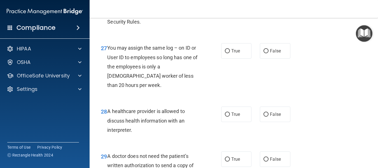
radio input "true"
click at [265, 59] on label "False" at bounding box center [275, 50] width 30 height 15
click at [265, 53] on input "False" at bounding box center [266, 51] width 5 height 4
radio input "true"
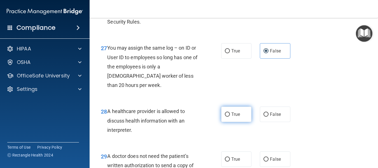
click at [225, 117] on input "True" at bounding box center [227, 114] width 5 height 4
radio input "true"
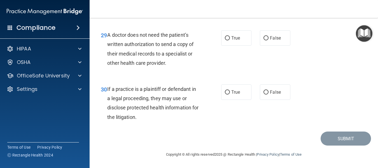
scroll to position [1562, 0]
click at [226, 40] on input "True" at bounding box center [227, 38] width 5 height 4
radio input "true"
click at [225, 93] on input "True" at bounding box center [227, 92] width 5 height 4
radio input "true"
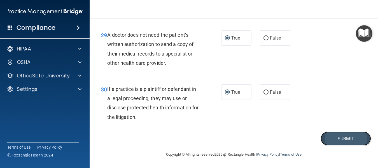
click at [331, 140] on button "Submit" at bounding box center [346, 138] width 50 height 14
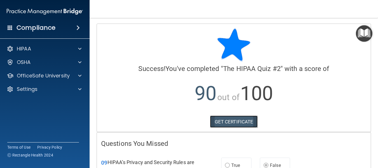
click at [228, 119] on link "GET CERTIFICATE" at bounding box center [234, 122] width 48 height 12
click at [366, 29] on img "Open Resource Center" at bounding box center [364, 33] width 17 height 17
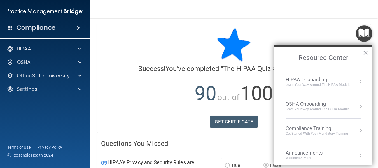
click at [312, 84] on div "Learn Your Way around the HIPAA module" at bounding box center [318, 84] width 65 height 5
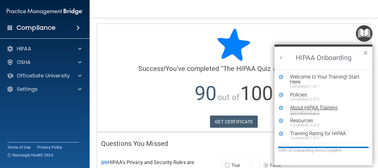
click at [300, 109] on div "About HIPAA Training" at bounding box center [325, 107] width 71 height 5
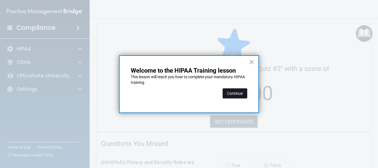
click at [237, 94] on button "Continue" at bounding box center [235, 93] width 25 height 10
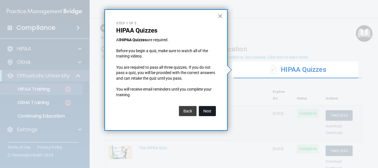
click at [210, 111] on button "Next" at bounding box center [207, 111] width 17 height 10
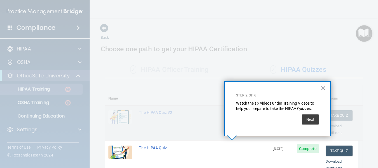
scroll to position [128, 0]
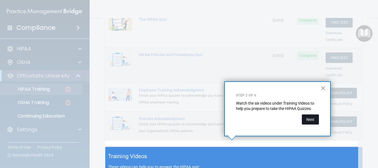
click at [309, 117] on button "Next" at bounding box center [310, 119] width 17 height 10
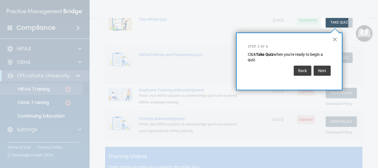
scroll to position [86, 0]
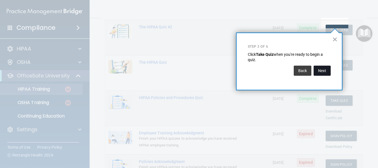
click at [323, 68] on button "Next" at bounding box center [322, 71] width 17 height 10
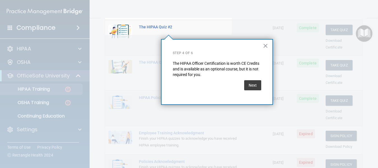
scroll to position [43, 0]
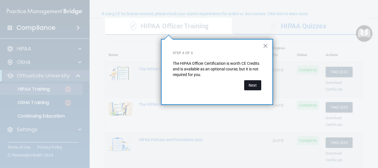
click at [247, 84] on button "Next" at bounding box center [252, 85] width 17 height 10
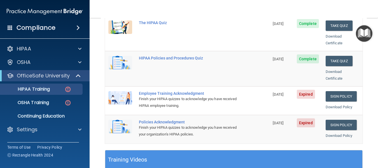
scroll to position [127, 0]
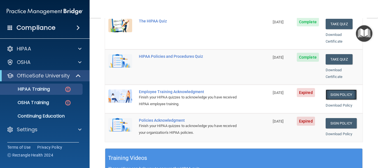
click at [335, 89] on link "Sign Policy" at bounding box center [341, 94] width 31 height 10
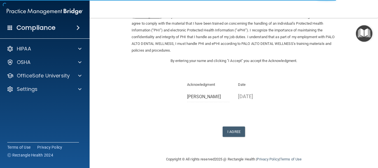
scroll to position [35, 0]
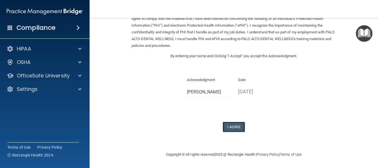
click at [237, 128] on button "I Agree" at bounding box center [234, 127] width 22 height 10
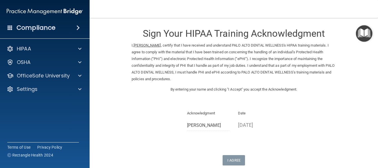
scroll to position [0, 0]
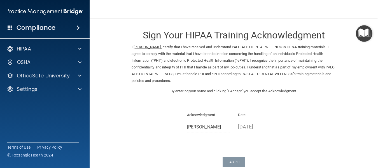
click at [364, 32] on img "Open Resource Center" at bounding box center [364, 33] width 17 height 17
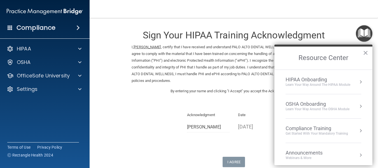
click at [296, 82] on div "HIPAA Onboarding" at bounding box center [318, 80] width 65 height 6
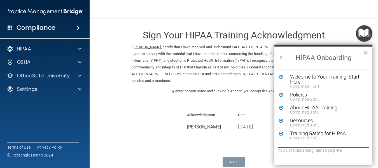
click at [295, 108] on div "About HIPAA Training" at bounding box center [325, 107] width 71 height 5
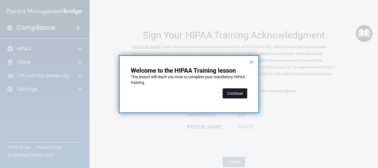
click at [241, 96] on button "Continue" at bounding box center [235, 93] width 25 height 10
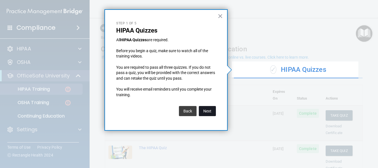
click at [203, 109] on button "Next" at bounding box center [207, 111] width 17 height 10
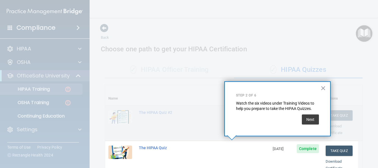
scroll to position [128, 0]
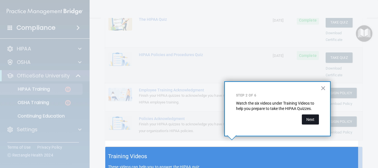
click at [310, 116] on button "Next" at bounding box center [310, 119] width 17 height 10
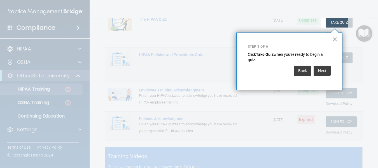
scroll to position [86, 0]
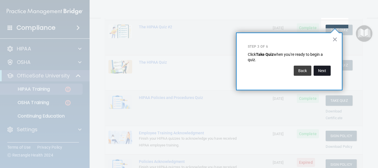
click at [323, 69] on button "Next" at bounding box center [322, 71] width 17 height 10
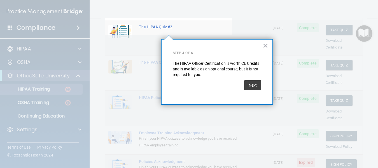
scroll to position [43, 0]
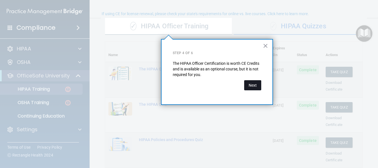
click at [253, 87] on button "Next" at bounding box center [252, 85] width 17 height 10
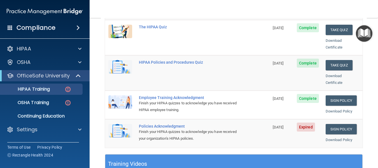
scroll to position [122, 0]
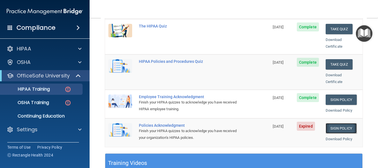
click at [327, 123] on link "Sign Policy" at bounding box center [341, 128] width 31 height 10
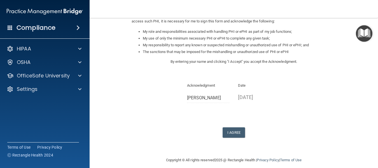
scroll to position [89, 0]
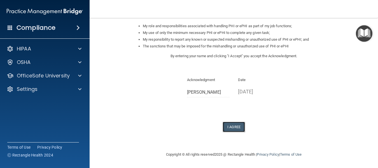
click at [231, 125] on button "I Agree" at bounding box center [234, 127] width 22 height 10
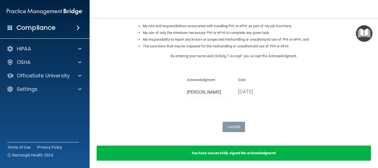
click at [362, 32] on img "Open Resource Center" at bounding box center [364, 33] width 17 height 17
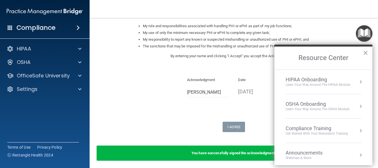
click at [310, 78] on div "HIPAA Onboarding" at bounding box center [318, 80] width 65 height 6
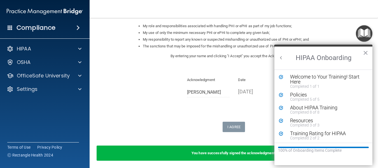
scroll to position [0, 0]
click at [300, 107] on div "About HIPAA Training" at bounding box center [325, 107] width 71 height 5
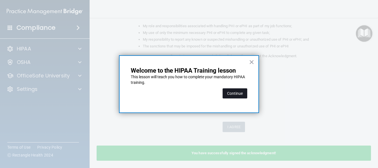
click at [233, 96] on button "Continue" at bounding box center [235, 93] width 25 height 10
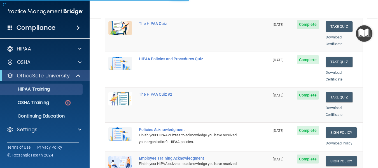
scroll to position [43, 0]
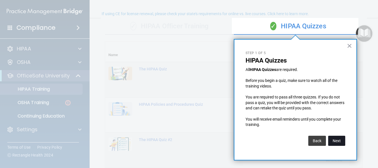
click at [339, 139] on button "Next" at bounding box center [337, 141] width 17 height 10
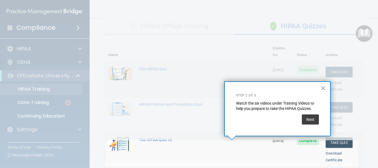
scroll to position [128, 0]
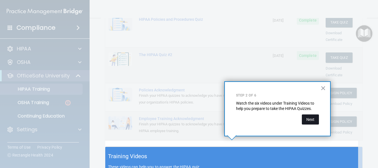
click at [309, 121] on button "Next" at bounding box center [310, 119] width 17 height 10
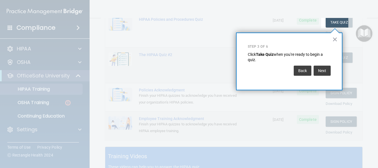
scroll to position [86, 0]
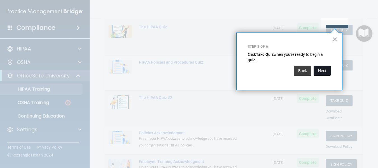
click at [319, 69] on button "Next" at bounding box center [322, 71] width 17 height 10
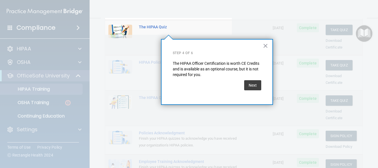
scroll to position [43, 0]
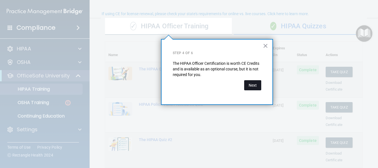
click at [251, 85] on button "Next" at bounding box center [252, 85] width 17 height 10
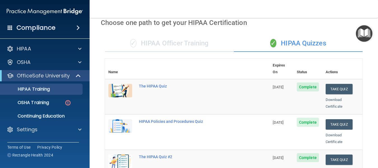
scroll to position [0, 0]
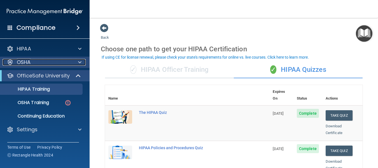
click at [48, 61] on div "OSHA" at bounding box center [38, 62] width 70 height 7
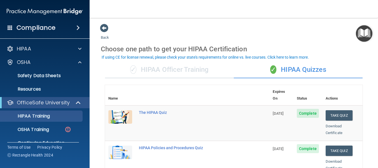
click at [368, 36] on img "Open Resource Center" at bounding box center [364, 33] width 17 height 17
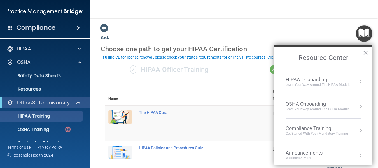
click at [306, 129] on div "Compliance Training" at bounding box center [317, 128] width 63 height 6
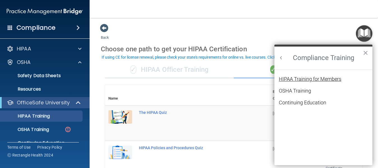
click at [299, 80] on div "HIPAA Training for Members" at bounding box center [310, 79] width 63 height 5
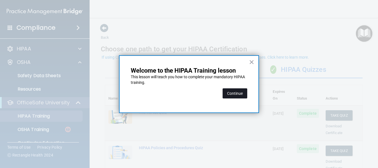
click at [235, 94] on button "Continue" at bounding box center [235, 93] width 25 height 10
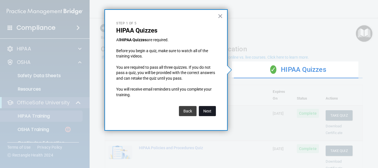
click at [210, 107] on button "Next" at bounding box center [207, 111] width 17 height 10
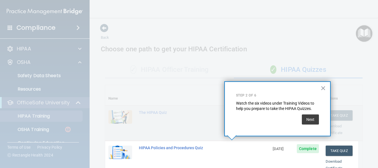
scroll to position [128, 0]
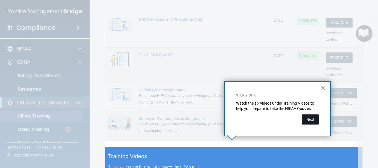
click at [317, 116] on button "Next" at bounding box center [310, 119] width 17 height 10
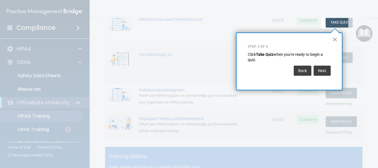
scroll to position [86, 0]
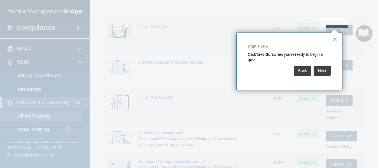
click at [326, 64] on div "Next" at bounding box center [322, 69] width 19 height 13
click at [324, 70] on button "Next" at bounding box center [322, 71] width 17 height 10
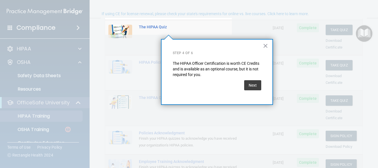
scroll to position [43, 0]
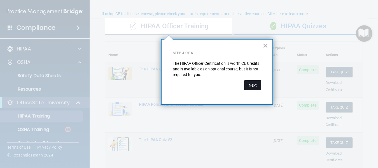
click at [246, 82] on button "Next" at bounding box center [252, 85] width 17 height 10
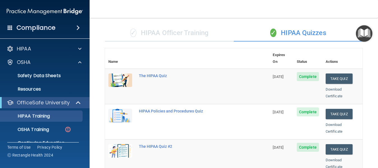
scroll to position [0, 0]
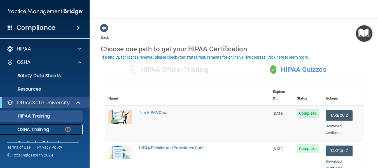
click at [43, 131] on p "OSHA Training" at bounding box center [26, 130] width 45 height 6
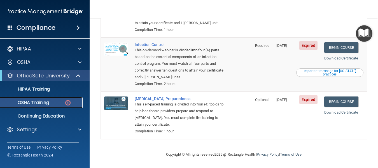
scroll to position [149, 0]
click at [365, 33] on img "Open Resource Center" at bounding box center [364, 33] width 17 height 17
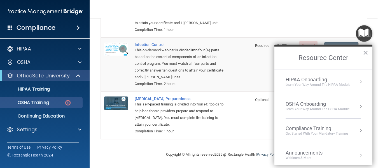
click at [314, 103] on div "OSHA Onboarding" at bounding box center [318, 104] width 64 height 6
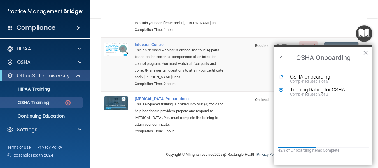
scroll to position [0, 0]
click at [312, 79] on div "Completed Step 1 of 5" at bounding box center [327, 81] width 75 height 4
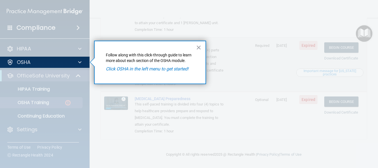
click at [144, 71] on p "Click OSHA in the left menu to get started!" at bounding box center [150, 69] width 89 height 6
click at [197, 46] on button "×" at bounding box center [198, 47] width 5 height 9
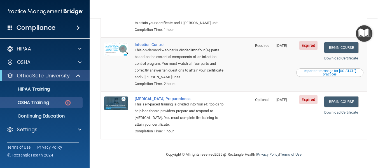
click at [366, 30] on img "Open Resource Center" at bounding box center [364, 33] width 17 height 17
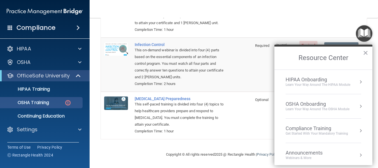
click at [317, 110] on div "Learn your way around the OSHA module" at bounding box center [318, 109] width 64 height 5
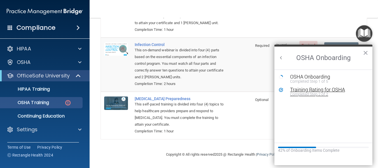
click at [314, 91] on div "Training Rating for OSHA" at bounding box center [327, 89] width 75 height 5
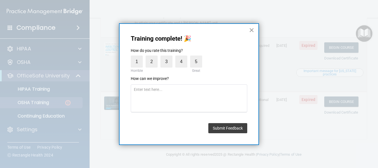
click at [251, 31] on button "×" at bounding box center [251, 30] width 5 height 9
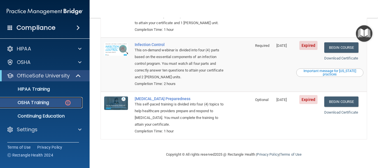
click at [60, 100] on div "OSHA Training" at bounding box center [42, 103] width 77 height 6
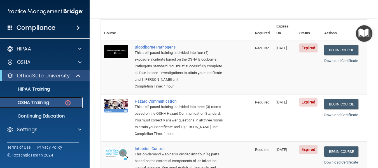
scroll to position [39, 0]
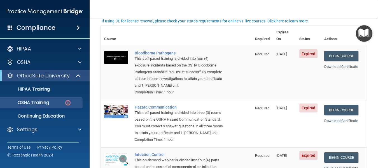
click at [362, 29] on img "Open Resource Center" at bounding box center [364, 33] width 17 height 17
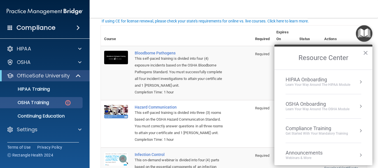
click at [318, 108] on div "Learn your way around the OSHA module" at bounding box center [318, 109] width 64 height 5
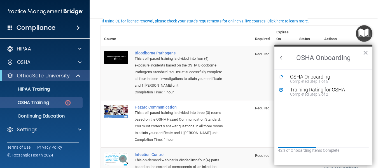
scroll to position [0, 0]
click at [311, 78] on div "OSHA Onboarding" at bounding box center [327, 76] width 75 height 5
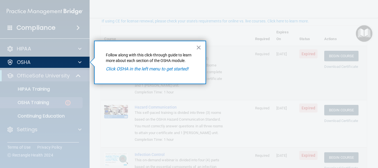
click at [202, 44] on div "× Follow along with this click-through guide to learn more about each section o…" at bounding box center [150, 62] width 112 height 43
click at [199, 47] on button "×" at bounding box center [198, 47] width 5 height 9
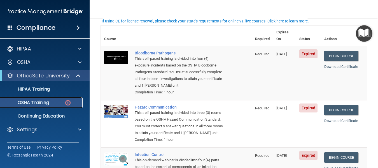
click at [57, 104] on div "OSHA Training" at bounding box center [42, 103] width 77 height 6
click at [71, 101] on img at bounding box center [67, 102] width 7 height 7
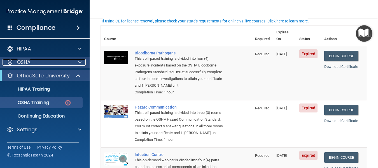
click at [60, 63] on div "OSHA" at bounding box center [38, 62] width 70 height 7
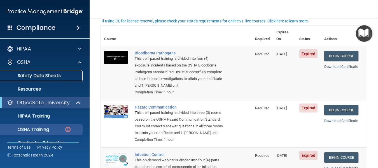
click at [56, 75] on p "Safety Data Sheets" at bounding box center [42, 76] width 77 height 6
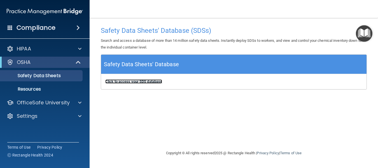
click at [119, 81] on b "Click to access your SDS database" at bounding box center [133, 81] width 57 height 4
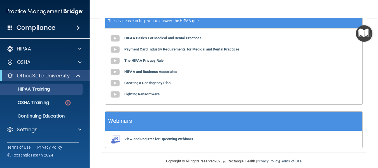
scroll to position [258, 0]
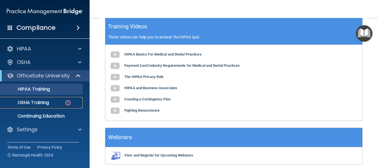
click at [52, 104] on div "OSHA Training" at bounding box center [42, 103] width 77 height 6
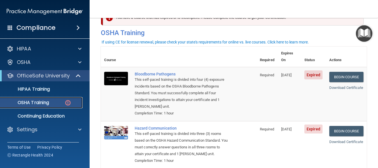
scroll to position [18, 0]
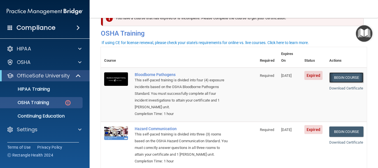
click at [337, 75] on link "Begin Course" at bounding box center [347, 77] width 34 height 10
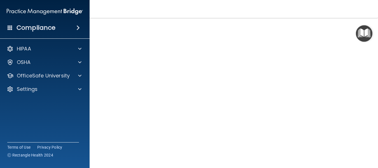
scroll to position [29, 0]
click at [94, 13] on nav "Toggle navigation [PERSON_NAME] [EMAIL_ADDRESS][DOMAIN_NAME] Manage My Enterpri…" at bounding box center [234, 9] width 289 height 18
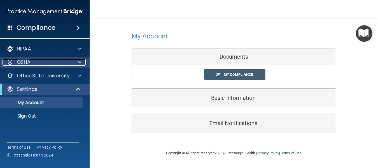
click at [49, 65] on div "OSHA" at bounding box center [38, 62] width 70 height 7
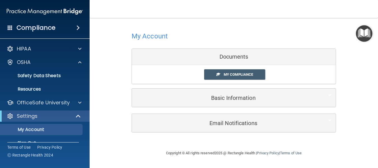
click at [368, 36] on img "Open Resource Center" at bounding box center [364, 33] width 17 height 17
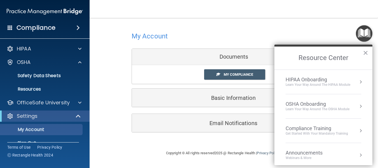
click at [310, 105] on div "OSHA Onboarding" at bounding box center [318, 104] width 64 height 6
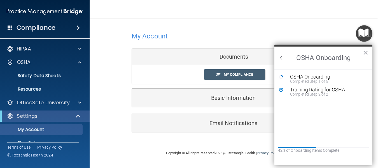
click at [304, 93] on div "Completed Step 2 of 2" at bounding box center [327, 94] width 75 height 4
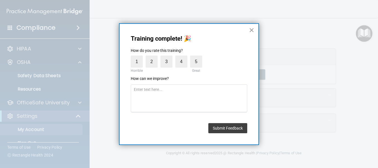
click at [253, 29] on button "×" at bounding box center [251, 30] width 5 height 9
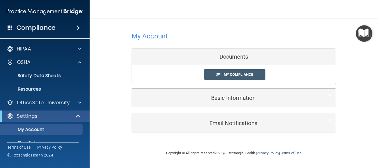
click at [367, 36] on img "Open Resource Center" at bounding box center [364, 33] width 17 height 17
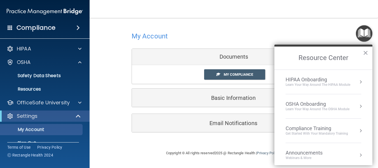
click at [304, 103] on div "OSHA Onboarding" at bounding box center [318, 104] width 64 height 6
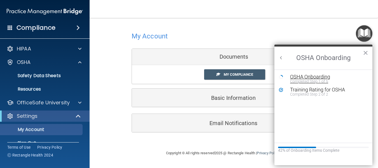
click at [309, 77] on div "OSHA Onboarding" at bounding box center [327, 76] width 75 height 5
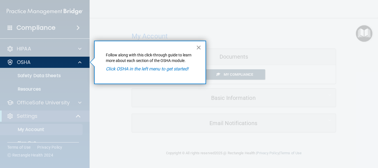
click at [199, 47] on button "×" at bounding box center [198, 47] width 5 height 9
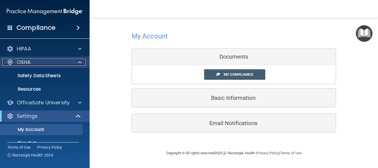
click at [47, 60] on div "OSHA" at bounding box center [38, 62] width 70 height 7
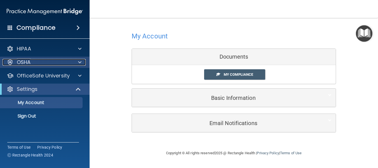
click at [47, 60] on div "OSHA" at bounding box center [38, 62] width 70 height 7
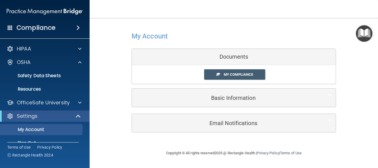
click at [77, 28] on span at bounding box center [78, 27] width 3 height 7
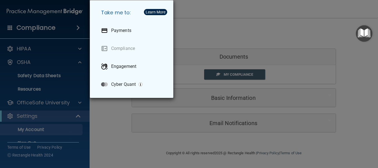
click at [67, 29] on div "Take me to: Payments Compliance Engagement Cyber Quant" at bounding box center [189, 84] width 378 height 168
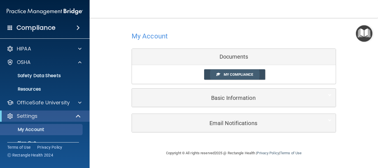
click at [230, 73] on span "My Compliance" at bounding box center [238, 74] width 29 height 4
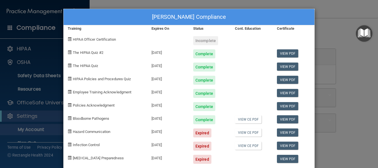
scroll to position [9, 0]
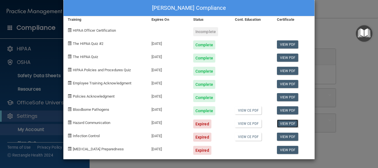
click at [284, 125] on link "View PDF" at bounding box center [288, 123] width 22 height 8
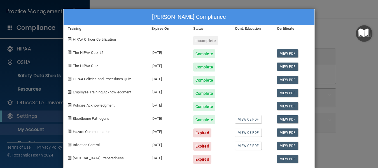
click at [319, 22] on div "Marisa McKay's Compliance Training Expires On Status Cont. Education Certificat…" at bounding box center [189, 84] width 378 height 168
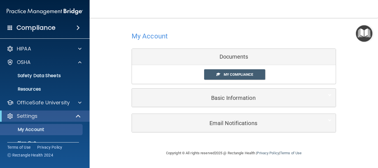
click at [238, 59] on div "Documents" at bounding box center [234, 57] width 204 height 16
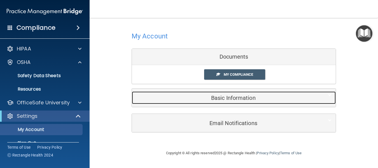
click at [225, 95] on h5 "Basic Information" at bounding box center [225, 98] width 179 height 6
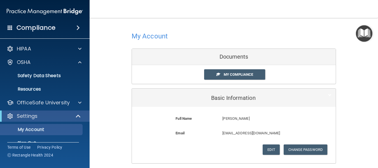
click at [228, 39] on div at bounding box center [234, 36] width 205 height 14
click at [368, 27] on img "Open Resource Center" at bounding box center [364, 33] width 17 height 17
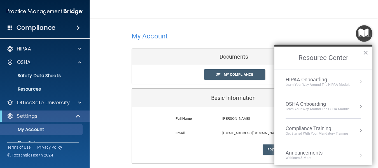
click at [298, 131] on div "Get Started with your mandatory training" at bounding box center [317, 133] width 63 height 5
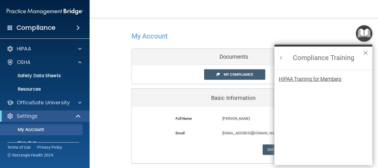
click at [332, 77] on div "HIPAA Training for Members" at bounding box center [310, 79] width 63 height 5
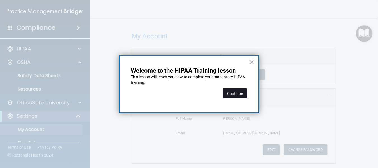
click at [242, 92] on button "Continue" at bounding box center [235, 93] width 25 height 10
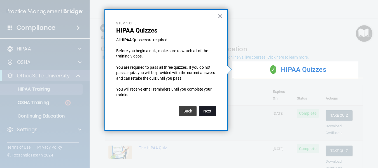
click at [207, 107] on button "Next" at bounding box center [207, 111] width 17 height 10
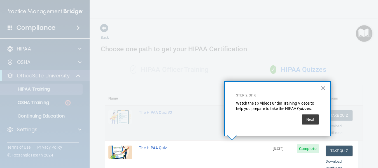
scroll to position [128, 0]
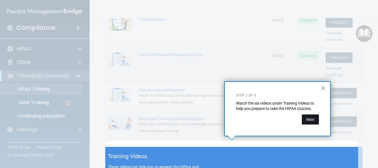
click at [309, 120] on button "Next" at bounding box center [310, 119] width 17 height 10
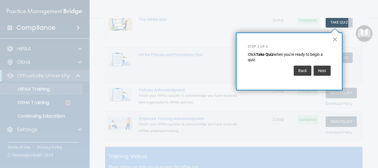
scroll to position [86, 0]
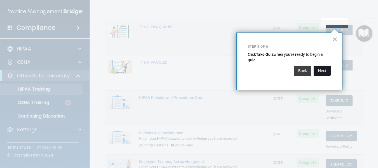
click at [325, 71] on button "Next" at bounding box center [322, 71] width 17 height 10
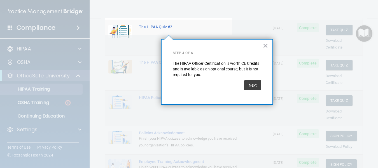
scroll to position [43, 0]
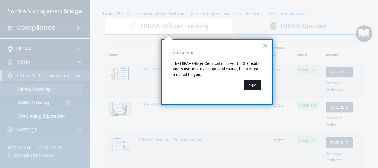
click at [257, 87] on button "Next" at bounding box center [252, 85] width 17 height 10
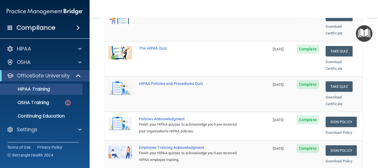
scroll to position [112, 0]
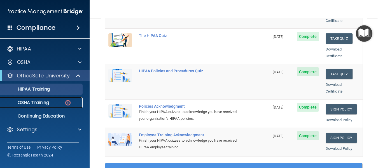
click at [37, 102] on p "OSHA Training" at bounding box center [26, 103] width 45 height 6
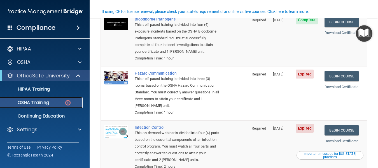
scroll to position [17, 0]
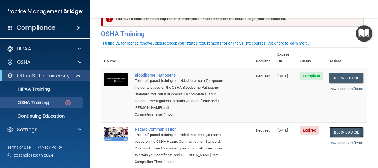
click at [338, 132] on link "Begin Course" at bounding box center [347, 132] width 34 height 10
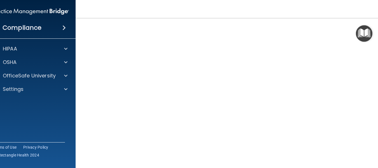
scroll to position [35, 0]
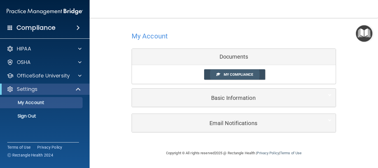
click at [238, 75] on span "My Compliance" at bounding box center [238, 74] width 29 height 4
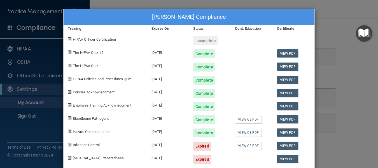
click at [333, 13] on div "Marisa McKay's Compliance Training Expires On Status Cont. Education Certificat…" at bounding box center [189, 84] width 378 height 168
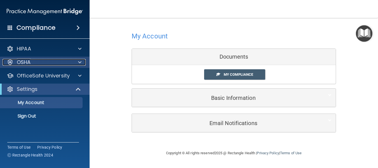
click at [44, 64] on div "OSHA" at bounding box center [38, 62] width 70 height 7
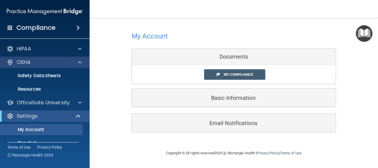
click at [67, 66] on div "OSHA" at bounding box center [45, 62] width 90 height 11
click at [79, 60] on span at bounding box center [79, 62] width 3 height 7
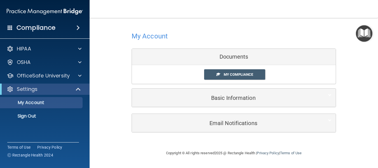
click at [363, 37] on img "Open Resource Center" at bounding box center [364, 33] width 17 height 17
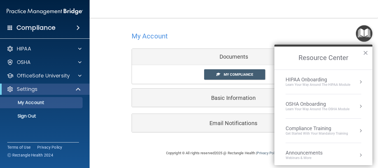
click at [311, 130] on div "Compliance Training" at bounding box center [317, 128] width 63 height 6
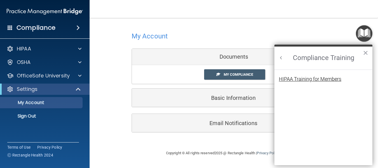
click at [314, 79] on div "HIPAA Training for Members" at bounding box center [310, 79] width 63 height 5
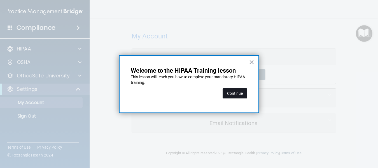
click at [232, 93] on button "Continue" at bounding box center [235, 93] width 25 height 10
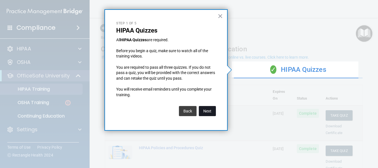
click at [207, 111] on button "Next" at bounding box center [207, 111] width 17 height 10
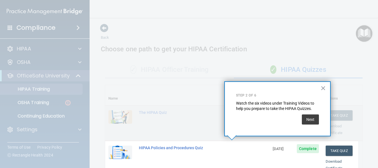
scroll to position [128, 0]
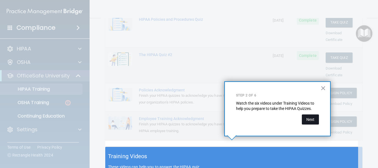
click at [312, 119] on button "Next" at bounding box center [310, 119] width 17 height 10
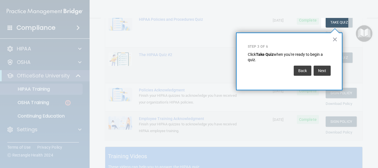
scroll to position [86, 0]
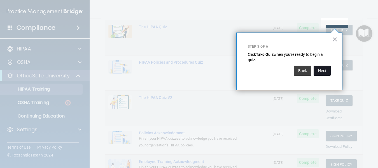
click at [326, 71] on button "Next" at bounding box center [322, 71] width 17 height 10
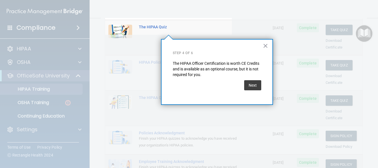
scroll to position [43, 0]
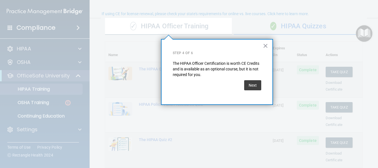
click at [254, 84] on button "Next" at bounding box center [252, 85] width 17 height 10
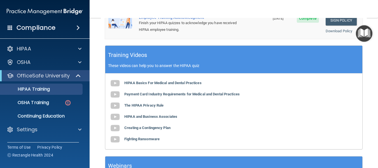
scroll to position [274, 0]
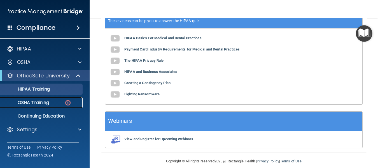
click at [55, 101] on div "OSHA Training" at bounding box center [42, 103] width 77 height 6
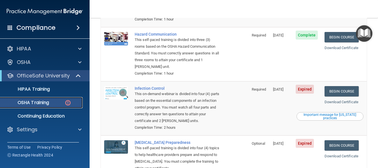
scroll to position [140, 0]
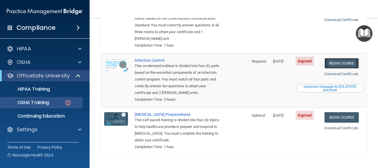
click at [339, 62] on link "Begin Course" at bounding box center [342, 63] width 34 height 10
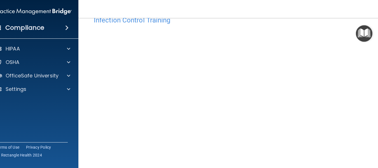
scroll to position [44, 0]
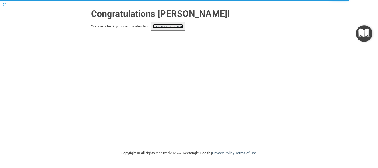
click at [180, 26] on link "your account page!" at bounding box center [168, 26] width 31 height 4
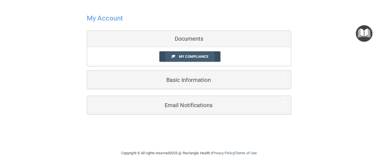
click at [199, 55] on span "My Compliance" at bounding box center [193, 56] width 29 height 4
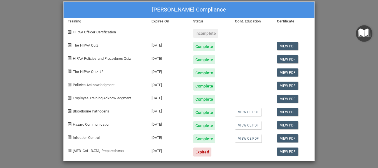
scroll to position [9, 0]
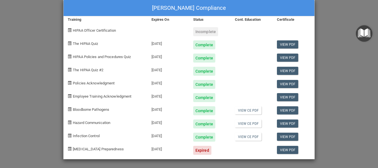
click at [273, 35] on div at bounding box center [294, 29] width 42 height 13
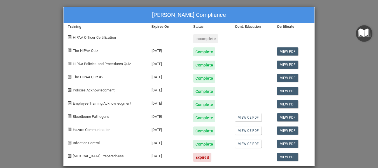
scroll to position [0, 0]
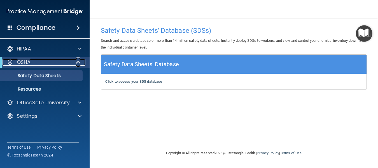
click at [48, 61] on div "OSHA" at bounding box center [37, 62] width 69 height 7
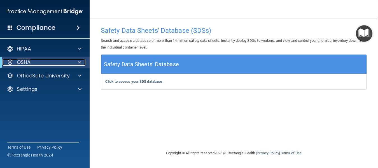
click at [48, 61] on div "OSHA" at bounding box center [37, 62] width 69 height 7
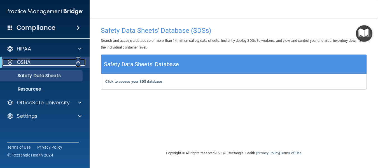
click at [48, 61] on div "OSHA" at bounding box center [37, 62] width 69 height 7
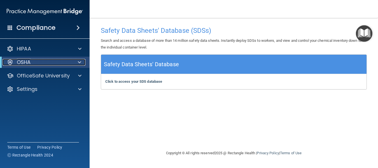
click at [48, 61] on div "OSHA" at bounding box center [37, 62] width 69 height 7
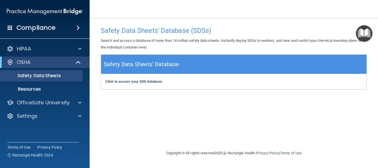
click at [365, 33] on img "Open Resource Center" at bounding box center [364, 33] width 17 height 17
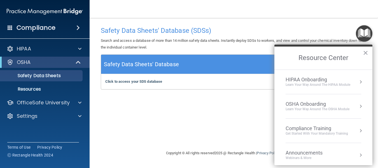
click at [307, 126] on div "Compliance Training" at bounding box center [317, 128] width 63 height 6
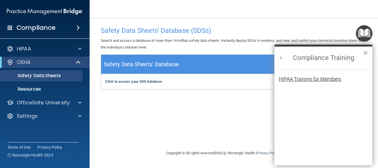
click at [312, 77] on div "HIPAA Training for Members" at bounding box center [310, 79] width 63 height 5
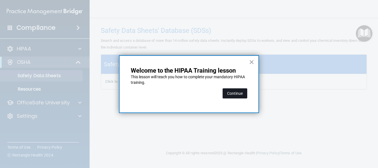
click at [238, 94] on button "Continue" at bounding box center [235, 93] width 25 height 10
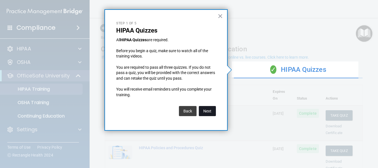
click at [205, 108] on button "Next" at bounding box center [207, 111] width 17 height 10
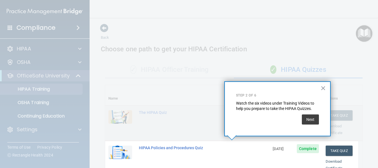
scroll to position [128, 0]
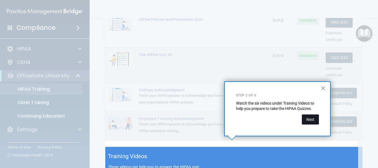
click at [310, 117] on button "Next" at bounding box center [310, 119] width 17 height 10
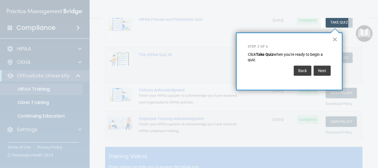
scroll to position [86, 0]
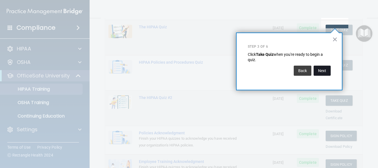
click at [327, 69] on button "Next" at bounding box center [322, 71] width 17 height 10
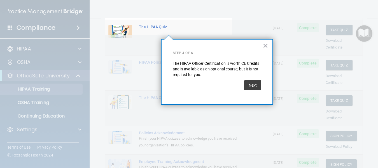
scroll to position [43, 0]
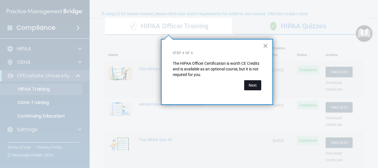
click at [251, 86] on button "Next" at bounding box center [252, 85] width 17 height 10
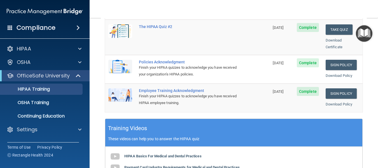
scroll to position [162, 0]
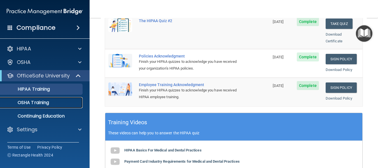
click at [43, 101] on p "OSHA Training" at bounding box center [26, 103] width 45 height 6
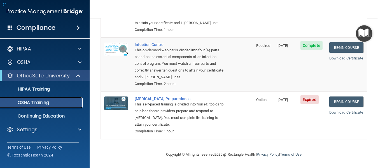
scroll to position [142, 0]
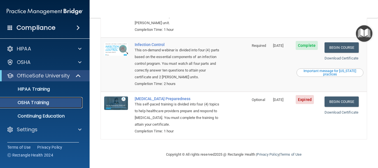
click at [39, 103] on p "OSHA Training" at bounding box center [26, 103] width 45 height 6
click at [342, 101] on link "Begin Course" at bounding box center [342, 101] width 34 height 10
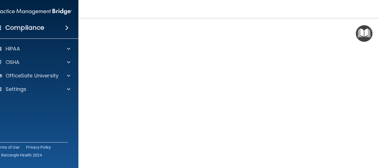
scroll to position [29, 0]
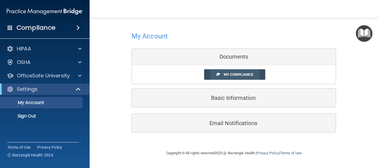
click at [257, 73] on link "My Compliance" at bounding box center [234, 74] width 61 height 10
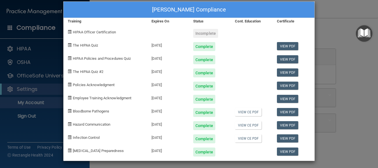
scroll to position [9, 0]
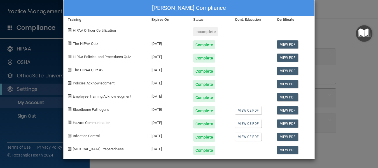
click at [196, 31] on div "Incomplete" at bounding box center [205, 31] width 25 height 9
click at [111, 30] on span "HIPAA Officer Certification" at bounding box center [94, 30] width 43 height 4
click at [244, 38] on div at bounding box center [252, 42] width 42 height 13
click at [331, 39] on div "[PERSON_NAME] Compliance Training Expires On Status Cont. Education Certificate…" at bounding box center [189, 84] width 378 height 168
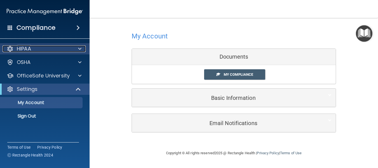
click at [34, 47] on div "HIPAA" at bounding box center [38, 48] width 70 height 7
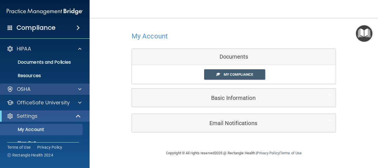
click at [39, 93] on div "OSHA" at bounding box center [45, 89] width 90 height 11
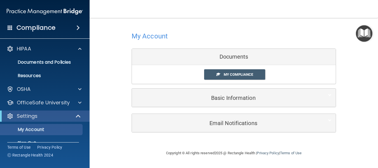
click at [364, 33] on img "Open Resource Center" at bounding box center [364, 33] width 17 height 17
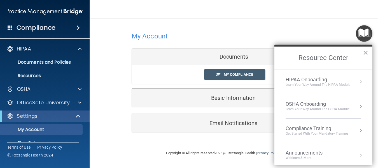
click at [315, 132] on div "Get Started with your mandatory training" at bounding box center [317, 133] width 63 height 5
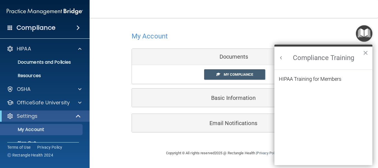
scroll to position [0, 0]
click at [305, 78] on div "HIPAA Training for Members" at bounding box center [310, 79] width 63 height 5
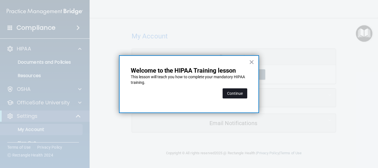
click at [237, 96] on button "Continue" at bounding box center [235, 93] width 25 height 10
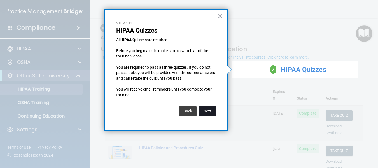
click at [207, 109] on button "Next" at bounding box center [207, 111] width 17 height 10
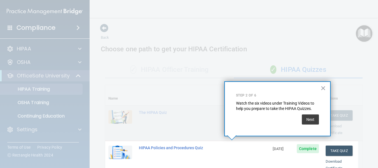
scroll to position [128, 0]
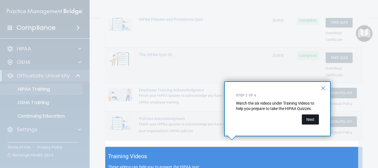
click at [309, 120] on button "Next" at bounding box center [310, 119] width 17 height 10
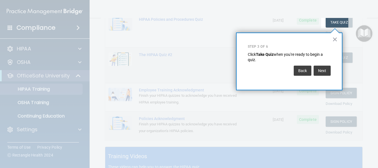
scroll to position [86, 0]
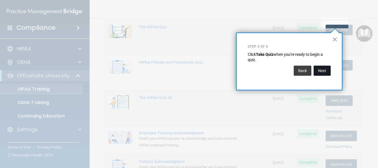
click at [324, 70] on button "Next" at bounding box center [322, 71] width 17 height 10
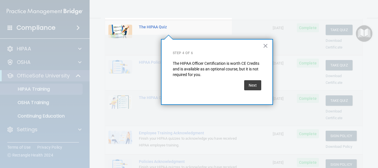
scroll to position [43, 0]
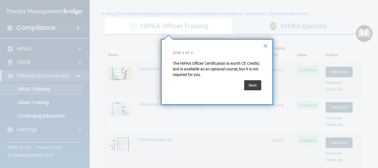
click at [256, 82] on button "Next" at bounding box center [252, 85] width 17 height 10
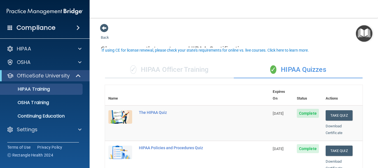
scroll to position [112, 0]
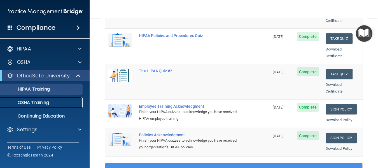
click at [40, 101] on p "OSHA Training" at bounding box center [26, 103] width 45 height 6
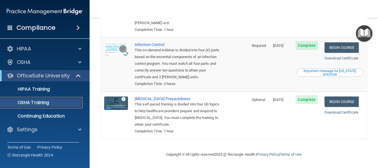
scroll to position [86, 0]
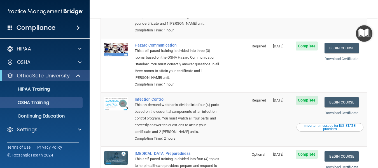
click at [319, 126] on div "Important message for [US_STATE] practices" at bounding box center [330, 127] width 65 height 7
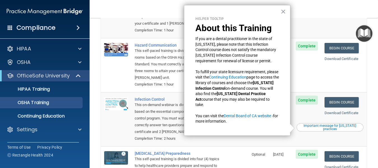
click at [257, 145] on td "Required" at bounding box center [259, 119] width 21 height 54
click at [265, 56] on p "If you are a dental practitioner in the state of [US_STATE], please note that t…" at bounding box center [238, 49] width 84 height 27
click at [283, 10] on button "×" at bounding box center [283, 11] width 5 height 9
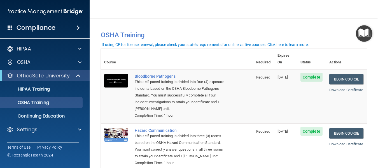
scroll to position [0, 0]
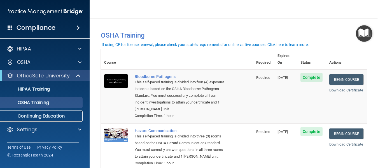
click at [40, 116] on p "Continuing Education" at bounding box center [42, 116] width 77 height 6
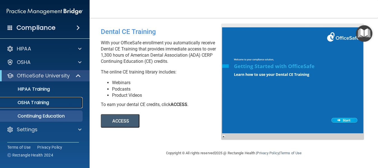
click at [45, 104] on p "OSHA Training" at bounding box center [26, 103] width 45 height 6
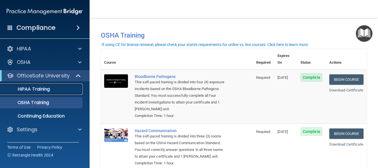
click at [44, 88] on p "HIPAA Training" at bounding box center [27, 89] width 46 height 6
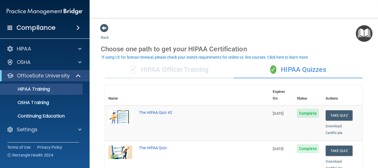
click at [362, 31] on img "Open Resource Center" at bounding box center [364, 33] width 17 height 17
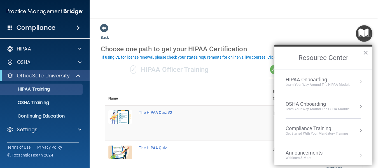
click at [301, 81] on div "HIPAA Onboarding" at bounding box center [318, 80] width 65 height 6
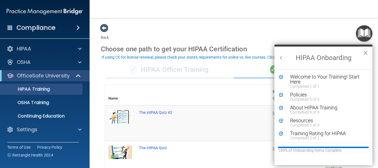
click at [279, 57] on button "Back to Resource Center Home" at bounding box center [282, 58] width 6 height 6
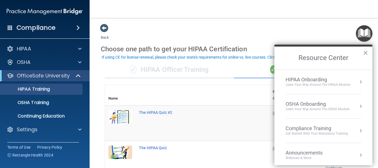
click at [298, 103] on div "OSHA Onboarding" at bounding box center [318, 104] width 64 height 6
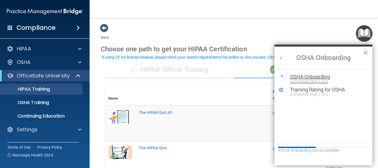
click at [299, 78] on div "OSHA Onboarding" at bounding box center [327, 76] width 75 height 5
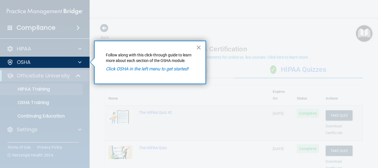
click at [181, 70] on em "Click OSHA in the left menu to get started!" at bounding box center [147, 68] width 83 height 5
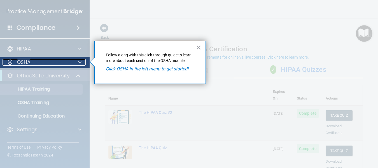
click at [66, 63] on div "OSHA" at bounding box center [38, 62] width 70 height 7
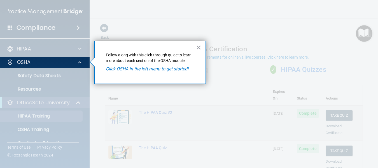
click at [56, 77] on div at bounding box center [45, 118] width 90 height 100
click at [52, 76] on div at bounding box center [45, 118] width 90 height 100
click at [120, 70] on em "Click OSHA in the left menu to get started!" at bounding box center [147, 68] width 83 height 5
click at [201, 46] on button "×" at bounding box center [198, 47] width 5 height 9
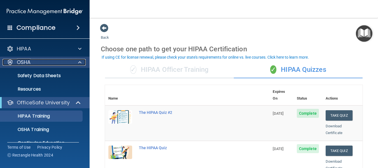
click at [49, 65] on div "OSHA" at bounding box center [38, 62] width 70 height 7
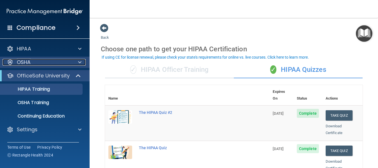
click at [49, 65] on div "OSHA" at bounding box center [38, 62] width 70 height 7
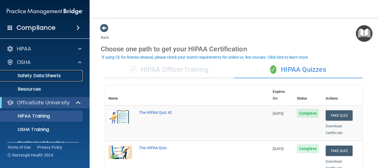
click at [44, 77] on p "Safety Data Sheets" at bounding box center [42, 76] width 77 height 6
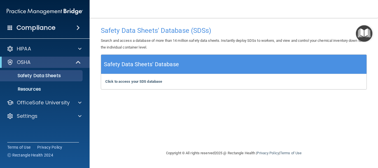
click at [142, 67] on h5 "Safety Data Sheets' Database" at bounding box center [141, 64] width 75 height 10
click at [126, 86] on div "Click to access your SDS database Click to access your SDS database" at bounding box center [234, 81] width 266 height 15
click at [125, 83] on b "Click to access your SDS database" at bounding box center [133, 81] width 57 height 4
click at [41, 87] on p "Resources" at bounding box center [42, 89] width 77 height 6
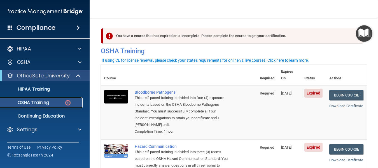
click at [48, 103] on p "OSHA Training" at bounding box center [26, 103] width 45 height 6
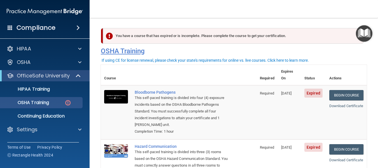
click at [121, 50] on h4 "OSHA Training" at bounding box center [234, 51] width 266 height 8
click at [112, 58] on div "If using CE for license renewal, please check your state's requirements for onl…" at bounding box center [205, 60] width 207 height 4
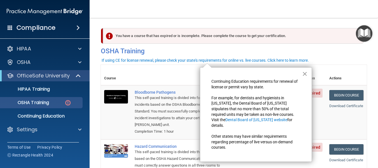
click at [304, 73] on button "×" at bounding box center [304, 73] width 5 height 9
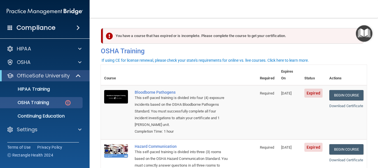
click at [292, 60] on div "If using CE for license renewal, please check your state's requirements for onl…" at bounding box center [205, 60] width 207 height 4
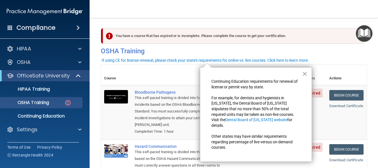
drag, startPoint x: 278, startPoint y: 124, endPoint x: 281, endPoint y: 117, distance: 7.8
click at [278, 124] on div "Continuing Education requirements for renewal of license or permit vary by stat…" at bounding box center [256, 114] width 89 height 71
click at [305, 70] on button "×" at bounding box center [304, 73] width 5 height 9
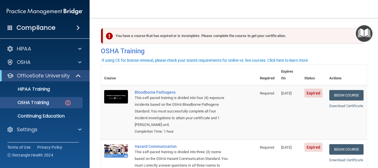
click at [210, 59] on div "If using CE for license renewal, please check your state's requirements for onl…" at bounding box center [205, 60] width 207 height 4
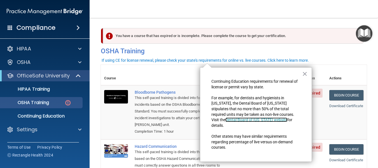
click at [288, 117] on link "Dental Board of California website" at bounding box center [257, 119] width 62 height 4
click at [305, 71] on button "×" at bounding box center [304, 73] width 5 height 9
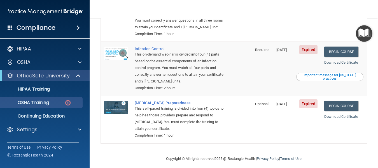
scroll to position [151, 0]
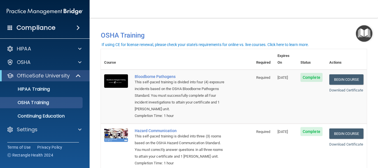
click at [361, 33] on img "Open Resource Center" at bounding box center [364, 33] width 17 height 17
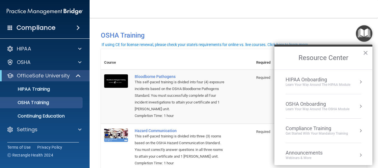
click at [313, 105] on div "OSHA Onboarding" at bounding box center [318, 104] width 64 height 6
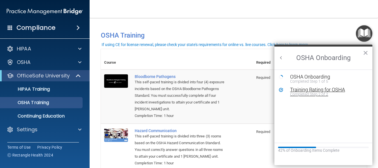
click at [303, 91] on div "Training Rating for OSHA" at bounding box center [327, 89] width 75 height 5
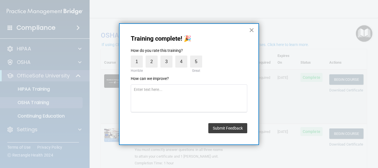
click at [252, 30] on button "×" at bounding box center [251, 30] width 5 height 9
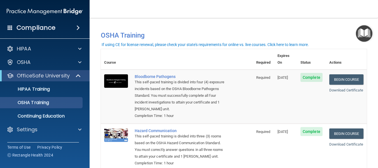
click at [361, 35] on img "Open Resource Center" at bounding box center [364, 33] width 17 height 17
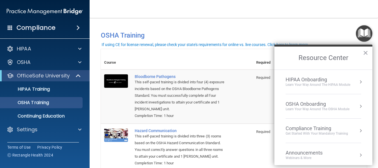
click at [305, 80] on div "HIPAA Onboarding" at bounding box center [318, 80] width 65 height 6
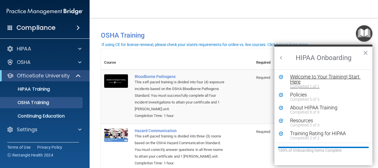
click at [307, 76] on div "Welcome to Your Training! Start Here" at bounding box center [325, 79] width 71 height 10
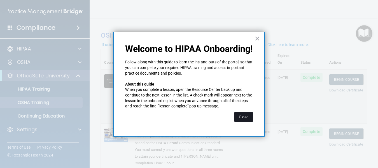
click at [246, 115] on button "Close" at bounding box center [244, 117] width 19 height 10
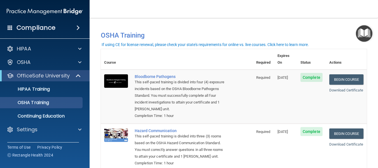
click at [364, 29] on img "Open Resource Center" at bounding box center [364, 33] width 17 height 17
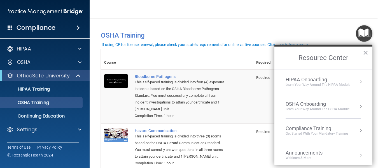
click at [307, 78] on div "HIPAA Onboarding" at bounding box center [318, 80] width 65 height 6
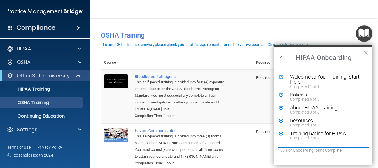
click at [364, 52] on button "×" at bounding box center [365, 52] width 5 height 9
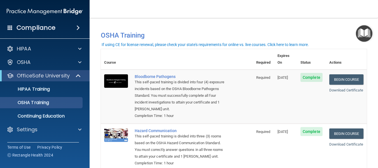
click at [361, 31] on img "Open Resource Center" at bounding box center [364, 33] width 17 height 17
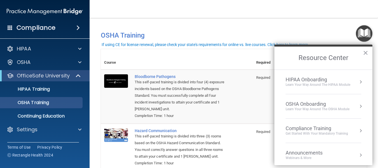
click at [310, 103] on div "OSHA Onboarding" at bounding box center [318, 104] width 64 height 6
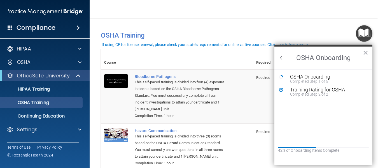
click at [310, 78] on div "OSHA Onboarding" at bounding box center [327, 76] width 75 height 5
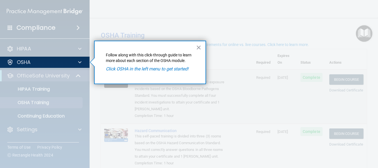
click at [176, 75] on div "× Follow along with this click-through guide to learn more about each section o…" at bounding box center [150, 62] width 112 height 43
click at [200, 47] on button "×" at bounding box center [198, 47] width 5 height 9
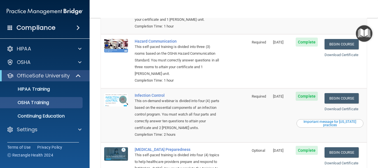
scroll to position [86, 0]
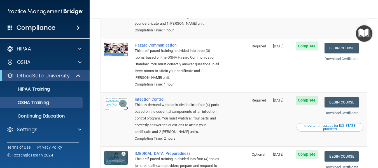
click at [316, 128] on div "Important message for California practices" at bounding box center [330, 127] width 65 height 7
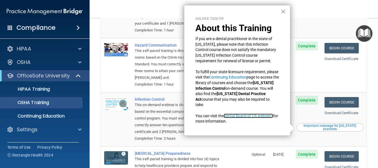
click at [258, 116] on link "Dental Board of CA website ›" at bounding box center [248, 116] width 49 height 4
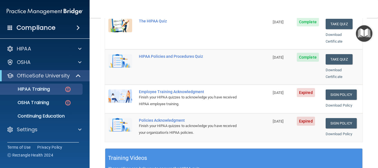
scroll to position [99, 0]
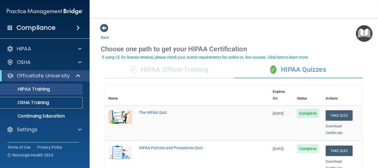
click at [45, 102] on p "OSHA Training" at bounding box center [26, 103] width 45 height 6
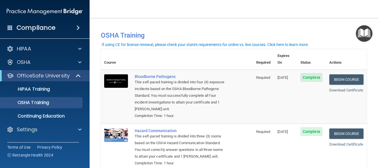
click at [364, 36] on img "Open Resource Center" at bounding box center [364, 33] width 17 height 17
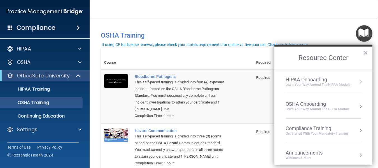
click at [306, 106] on div "OSHA Onboarding" at bounding box center [318, 104] width 64 height 6
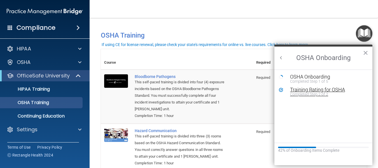
click at [309, 92] on div "Completed Step 2 of 2" at bounding box center [327, 94] width 75 height 4
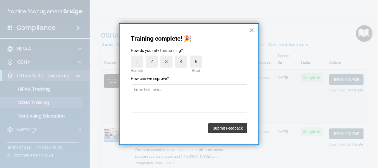
click at [253, 31] on button "×" at bounding box center [251, 30] width 5 height 9
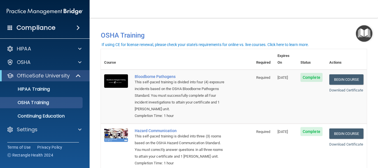
click at [361, 29] on img "Open Resource Center" at bounding box center [364, 33] width 17 height 17
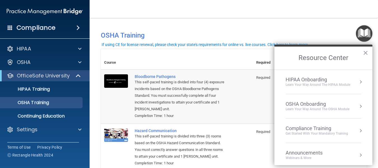
click at [300, 101] on div "OSHA Onboarding" at bounding box center [318, 104] width 64 height 6
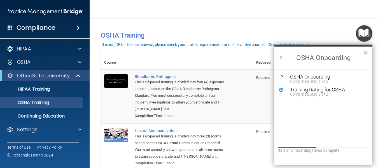
click at [313, 77] on div "OSHA Onboarding" at bounding box center [327, 76] width 75 height 5
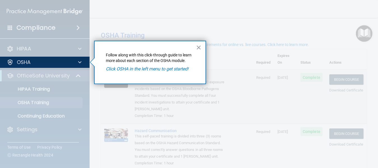
click at [153, 71] on em "Click OSHA in the left menu to get started!" at bounding box center [147, 68] width 83 height 5
click at [130, 68] on em "Click OSHA in the left menu to get started!" at bounding box center [147, 68] width 83 height 5
click at [198, 47] on button "×" at bounding box center [198, 47] width 5 height 9
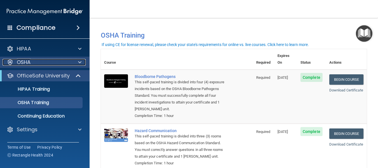
click at [59, 63] on div "OSHA" at bounding box center [38, 62] width 70 height 7
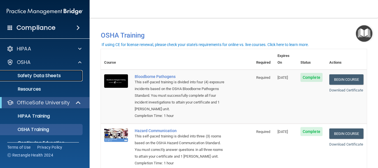
click at [58, 73] on p "Safety Data Sheets" at bounding box center [42, 76] width 77 height 6
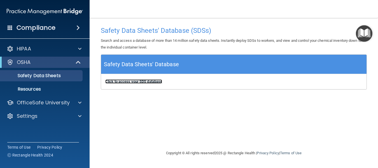
click at [138, 80] on b "Click to access your SDS database" at bounding box center [133, 81] width 57 height 4
click at [135, 67] on h5 "Safety Data Sheets' Database" at bounding box center [141, 64] width 75 height 10
click at [142, 31] on h4 "Safety Data Sheets' Database (SDSs)" at bounding box center [234, 30] width 266 height 7
click at [141, 31] on h4 "Safety Data Sheets' Database (SDSs)" at bounding box center [234, 30] width 266 height 7
click at [128, 64] on h5 "Safety Data Sheets' Database" at bounding box center [141, 64] width 75 height 10
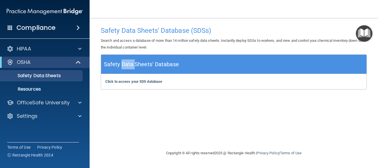
click at [128, 64] on h5 "Safety Data Sheets' Database" at bounding box center [141, 64] width 75 height 10
click at [127, 80] on b "Click to access your SDS database" at bounding box center [133, 81] width 57 height 4
click at [66, 75] on p "Safety Data Sheets" at bounding box center [42, 76] width 77 height 6
click at [68, 61] on div "OSHA" at bounding box center [37, 62] width 69 height 7
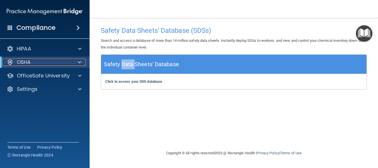
click at [68, 61] on div "OSHA" at bounding box center [37, 62] width 69 height 7
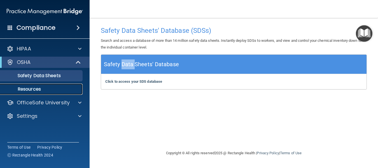
click at [38, 91] on p "Resources" at bounding box center [42, 89] width 77 height 6
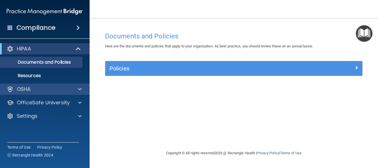
click at [24, 92] on div "OSHA" at bounding box center [45, 89] width 90 height 11
click at [4, 84] on div "OSHA" at bounding box center [45, 89] width 90 height 11
click at [10, 88] on div at bounding box center [10, 89] width 7 height 7
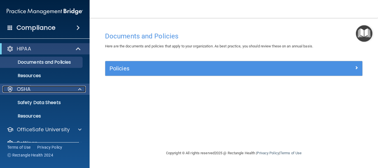
click at [10, 88] on div at bounding box center [10, 89] width 7 height 7
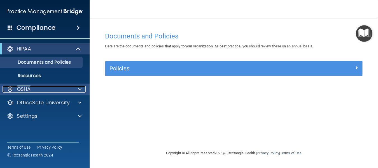
click at [10, 88] on div at bounding box center [10, 89] width 7 height 7
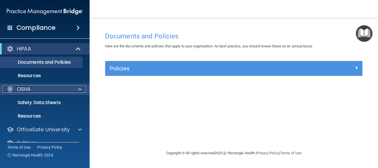
click at [10, 88] on div at bounding box center [10, 89] width 7 height 7
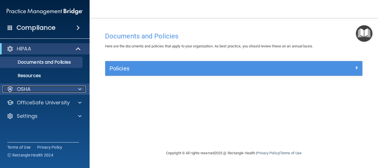
click at [10, 88] on div at bounding box center [10, 89] width 7 height 7
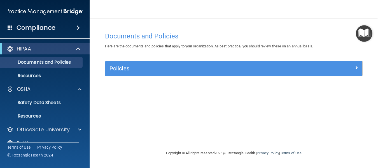
click at [370, 33] on img "Open Resource Center" at bounding box center [364, 33] width 17 height 17
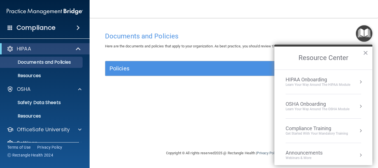
click at [299, 107] on div "Learn your way around the OSHA module" at bounding box center [318, 109] width 64 height 5
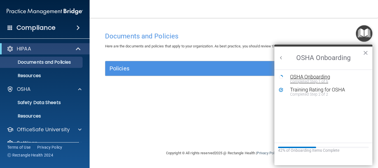
click at [318, 79] on div "Completed Step 1 of 5" at bounding box center [327, 81] width 75 height 4
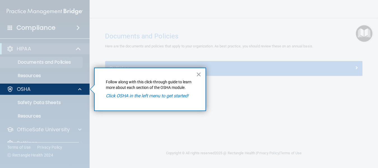
click at [126, 97] on em "Click OSHA in the left menu to get started!" at bounding box center [147, 95] width 83 height 5
click at [198, 74] on button "×" at bounding box center [198, 74] width 5 height 9
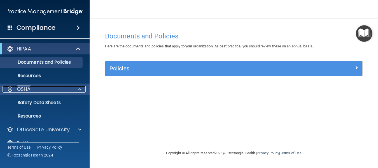
click at [11, 87] on div at bounding box center [10, 89] width 7 height 7
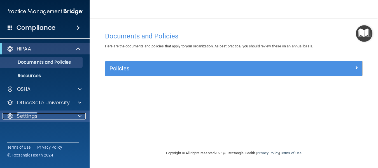
click at [27, 118] on p "Settings" at bounding box center [27, 116] width 21 height 7
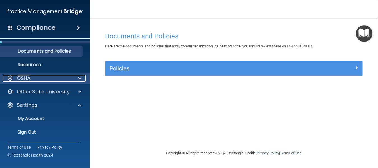
click at [9, 76] on div at bounding box center [10, 78] width 7 height 7
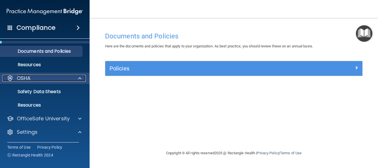
click at [9, 76] on div at bounding box center [10, 78] width 7 height 7
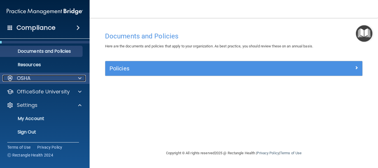
click at [9, 76] on div at bounding box center [10, 78] width 7 height 7
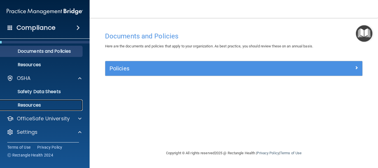
click at [28, 104] on p "Resources" at bounding box center [42, 105] width 77 height 6
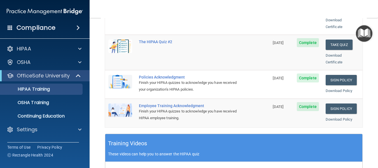
scroll to position [106, 0]
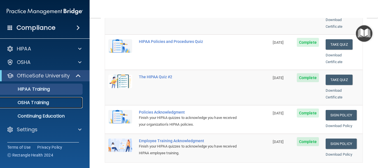
click at [54, 101] on div "OSHA Training" at bounding box center [42, 103] width 77 height 6
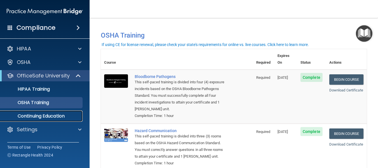
click at [49, 114] on p "Continuing Education" at bounding box center [42, 116] width 77 height 6
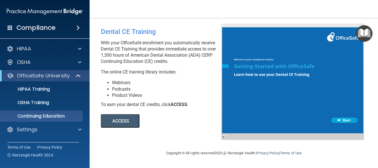
click at [169, 91] on li "Podcasts" at bounding box center [169, 89] width 114 height 6
click at [118, 120] on button "ACCESS" at bounding box center [120, 120] width 39 height 13
click at [336, 63] on div at bounding box center [292, 82] width 143 height 116
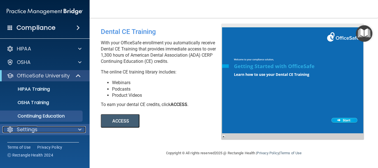
click at [78, 129] on div at bounding box center [79, 129] width 14 height 7
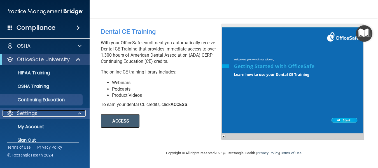
scroll to position [24, 0]
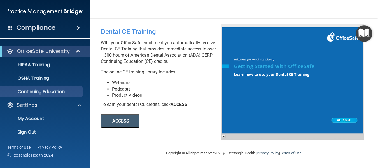
click at [369, 28] on img "Open Resource Center" at bounding box center [364, 33] width 17 height 17
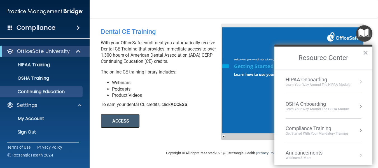
click at [322, 105] on div "OSHA Onboarding" at bounding box center [318, 104] width 64 height 6
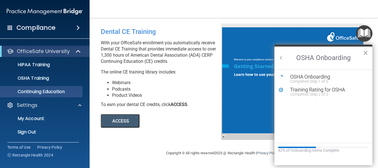
scroll to position [0, 0]
click at [302, 90] on div "Training Rating for OSHA" at bounding box center [327, 89] width 75 height 5
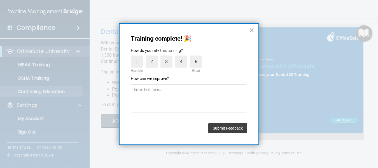
click at [256, 31] on div "Training complete! 🎉 How do you rate this training? 1 Horrible 2 3 4 5 Great Ho…" at bounding box center [189, 84] width 140 height 122
click at [253, 30] on button "×" at bounding box center [251, 30] width 5 height 9
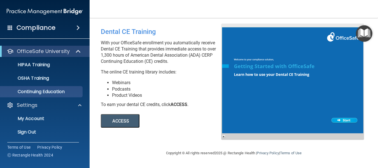
click at [362, 34] on img "Open Resource Center" at bounding box center [364, 33] width 17 height 17
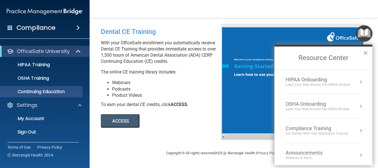
click at [299, 131] on div "Compliance Training" at bounding box center [317, 128] width 63 height 6
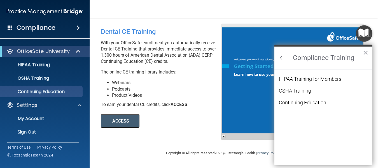
click at [299, 80] on div "HIPAA Training for Members" at bounding box center [310, 79] width 63 height 5
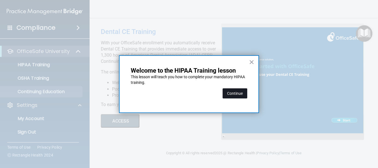
click at [242, 93] on button "Continue" at bounding box center [235, 93] width 25 height 10
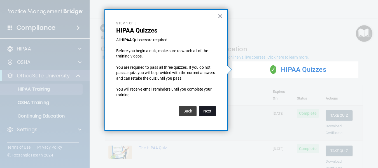
click at [208, 112] on button "Next" at bounding box center [207, 111] width 17 height 10
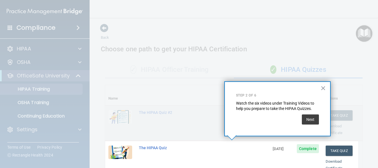
scroll to position [128, 0]
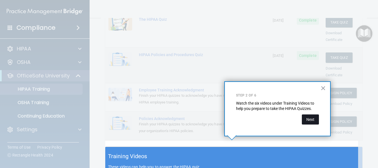
click at [310, 117] on button "Next" at bounding box center [310, 119] width 17 height 10
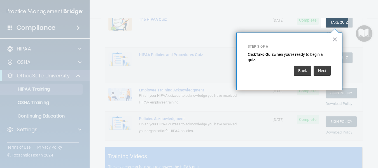
scroll to position [86, 0]
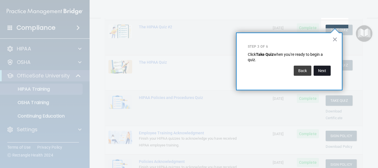
click at [325, 70] on button "Next" at bounding box center [322, 71] width 17 height 10
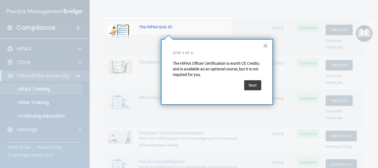
scroll to position [43, 0]
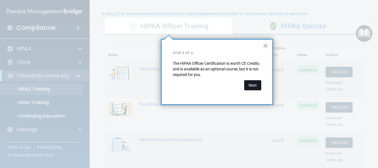
click at [257, 86] on button "Next" at bounding box center [252, 85] width 17 height 10
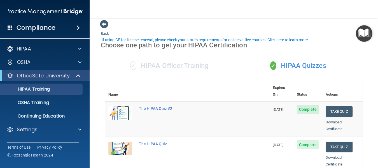
scroll to position [0, 0]
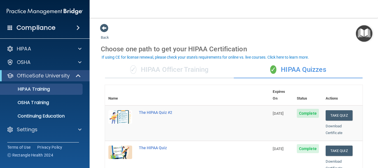
click at [363, 32] on img "Open Resource Center" at bounding box center [364, 33] width 17 height 17
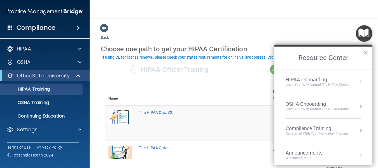
click at [301, 82] on div "HIPAA Onboarding" at bounding box center [318, 80] width 65 height 6
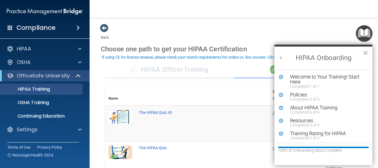
click at [368, 54] on button "×" at bounding box center [365, 52] width 5 height 9
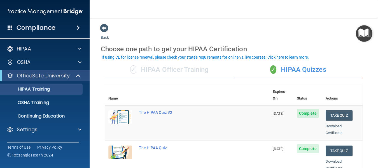
click at [368, 33] on img "Open Resource Center" at bounding box center [364, 33] width 17 height 17
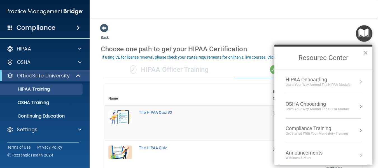
click at [301, 132] on div "Get Started with your mandatory training" at bounding box center [317, 133] width 63 height 5
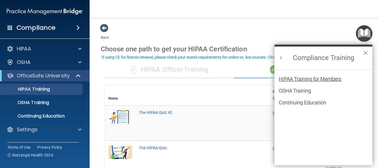
click at [293, 81] on div "HIPAA Training for Members" at bounding box center [310, 79] width 63 height 5
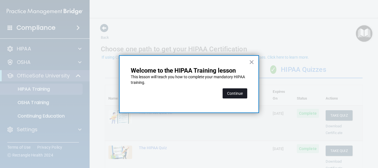
click at [232, 92] on button "Continue" at bounding box center [235, 93] width 25 height 10
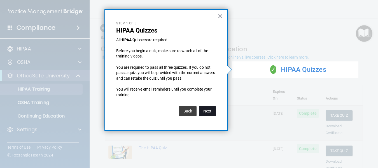
click at [209, 110] on button "Next" at bounding box center [207, 111] width 17 height 10
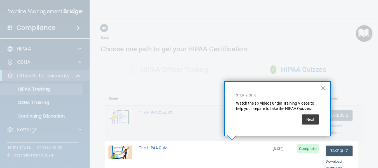
scroll to position [128, 0]
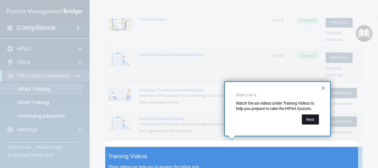
click at [311, 116] on button "Next" at bounding box center [310, 119] width 17 height 10
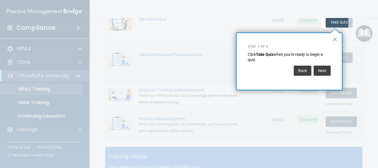
scroll to position [86, 0]
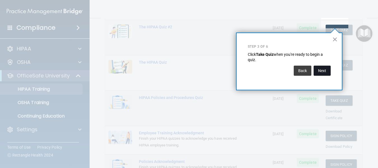
click at [321, 73] on button "Next" at bounding box center [322, 71] width 17 height 10
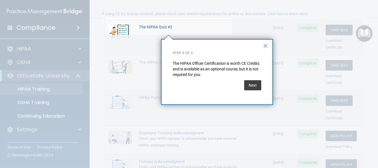
scroll to position [43, 0]
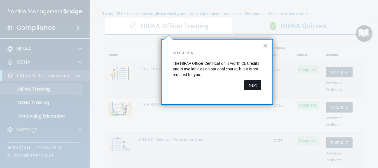
click at [251, 85] on button "Next" at bounding box center [252, 85] width 17 height 10
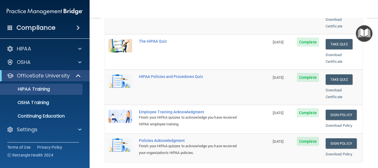
scroll to position [106, 0]
click at [361, 34] on img "Open Resource Center" at bounding box center [364, 33] width 17 height 17
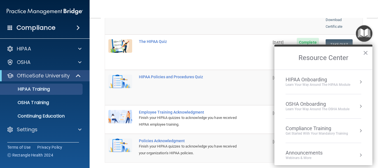
click at [294, 107] on div "Learn your way around the OSHA module" at bounding box center [318, 109] width 64 height 5
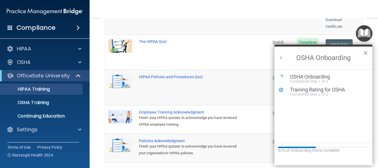
scroll to position [0, 0]
click at [317, 78] on div "OSHA Onboarding" at bounding box center [327, 76] width 75 height 5
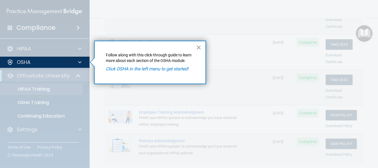
click at [197, 45] on button "×" at bounding box center [198, 47] width 5 height 9
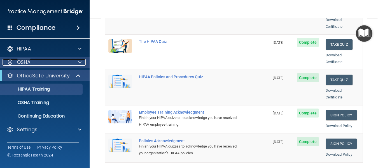
click at [69, 60] on div "OSHA" at bounding box center [38, 62] width 70 height 7
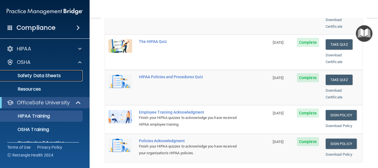
click at [49, 75] on p "Safety Data Sheets" at bounding box center [42, 76] width 77 height 6
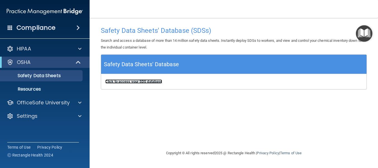
click at [118, 82] on b "Click to access your SDS database" at bounding box center [133, 81] width 57 height 4
click at [364, 31] on img "Open Resource Center" at bounding box center [364, 33] width 17 height 17
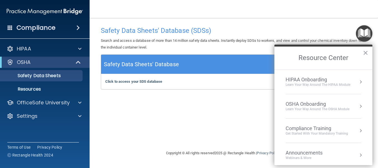
click at [331, 130] on div "Compliance Training" at bounding box center [317, 128] width 63 height 6
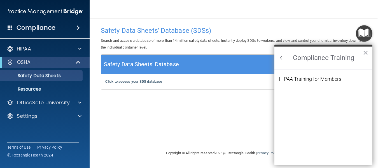
click at [321, 78] on div "HIPAA Training for Members" at bounding box center [310, 79] width 63 height 5
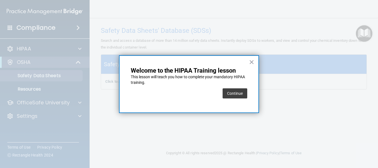
click at [234, 88] on div "Continue" at bounding box center [235, 94] width 25 height 16
click at [235, 90] on button "Continue" at bounding box center [235, 93] width 25 height 10
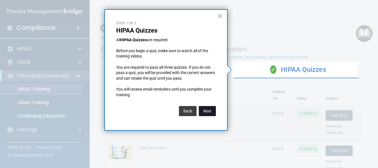
click at [210, 110] on button "Next" at bounding box center [207, 111] width 17 height 10
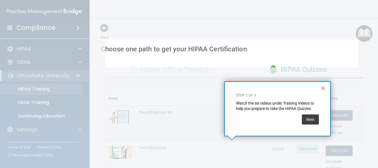
scroll to position [128, 0]
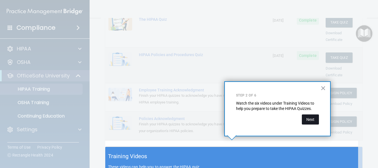
click at [311, 116] on button "Next" at bounding box center [310, 119] width 17 height 10
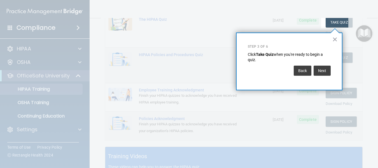
scroll to position [86, 0]
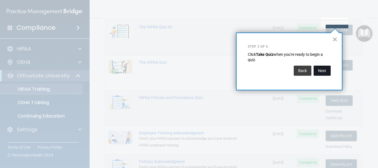
click at [329, 70] on button "Next" at bounding box center [322, 71] width 17 height 10
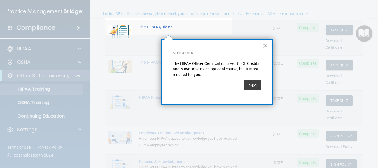
scroll to position [43, 0]
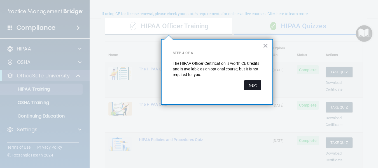
click at [247, 85] on button "Next" at bounding box center [252, 85] width 17 height 10
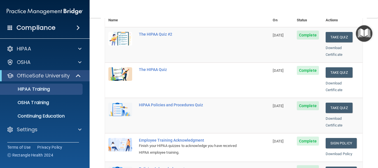
scroll to position [0, 0]
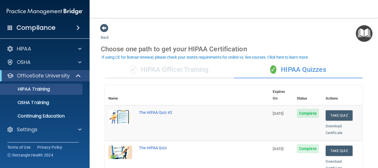
click at [360, 32] on img "Open Resource Center" at bounding box center [364, 33] width 17 height 17
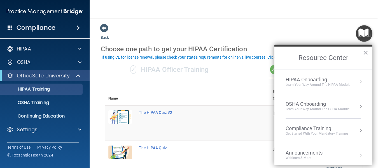
click at [307, 128] on div "Compliance Training" at bounding box center [317, 128] width 63 height 6
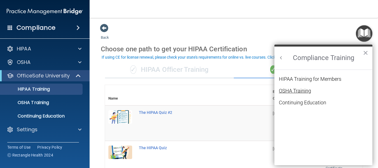
click at [291, 91] on div "OSHA Training" at bounding box center [295, 90] width 32 height 5
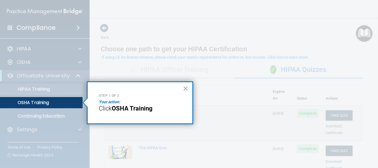
click at [123, 106] on strong "OSHA Training" at bounding box center [132, 108] width 41 height 7
click at [186, 88] on button "×" at bounding box center [185, 88] width 5 height 9
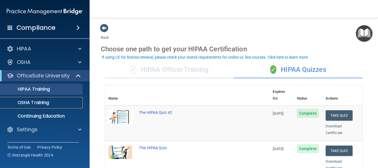
click at [45, 101] on p "OSHA Training" at bounding box center [26, 103] width 45 height 6
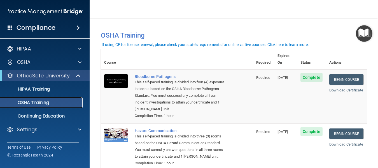
click at [43, 103] on p "OSHA Training" at bounding box center [26, 103] width 45 height 6
click at [280, 44] on div "If using CE for license renewal, please check your state's requirements for onl…" at bounding box center [205, 45] width 207 height 4
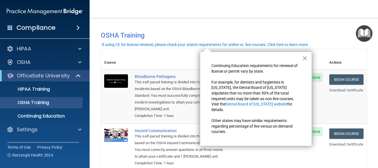
click at [306, 57] on button "×" at bounding box center [304, 58] width 5 height 9
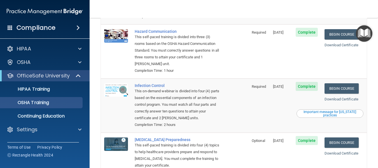
scroll to position [86, 0]
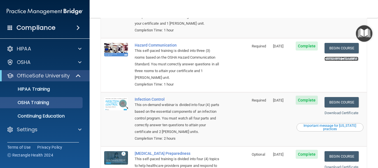
click at [330, 57] on link "Download Certificate" at bounding box center [342, 59] width 34 height 4
click at [331, 113] on link "Download Certificate" at bounding box center [342, 113] width 34 height 4
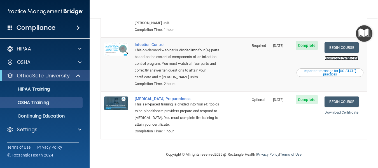
scroll to position [142, 0]
click at [332, 112] on link "Download Certificate" at bounding box center [342, 112] width 34 height 4
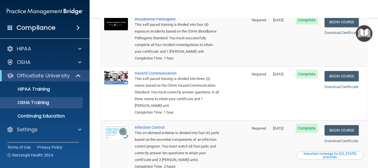
scroll to position [0, 0]
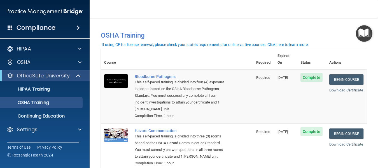
click at [363, 34] on img "Open Resource Center" at bounding box center [364, 33] width 17 height 17
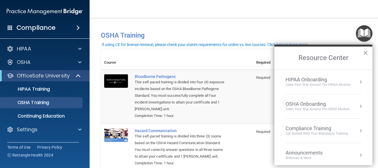
click at [310, 109] on div "Learn your way around the OSHA module" at bounding box center [318, 109] width 64 height 5
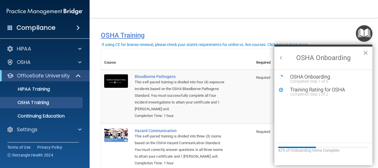
click at [313, 36] on h4 "OSHA Training" at bounding box center [234, 35] width 266 height 8
click at [364, 51] on button "×" at bounding box center [365, 52] width 5 height 9
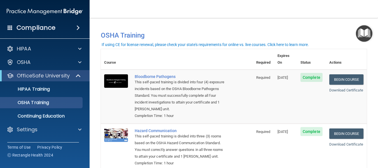
click at [367, 29] on img "Open Resource Center" at bounding box center [364, 33] width 17 height 17
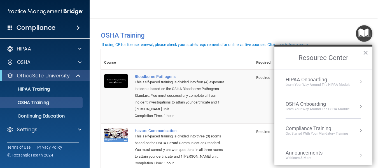
click at [307, 105] on div "OSHA Onboarding" at bounding box center [318, 104] width 64 height 6
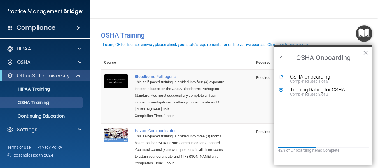
click at [307, 78] on div "OSHA Onboarding" at bounding box center [327, 76] width 75 height 5
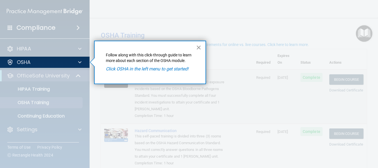
click at [198, 47] on button "×" at bounding box center [198, 47] width 5 height 9
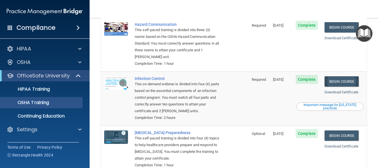
scroll to position [114, 0]
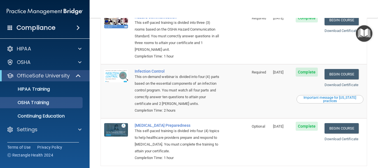
click at [239, 85] on td "Infection Control This on-demand webinar is divided into four (4) parts based o…" at bounding box center [189, 91] width 117 height 54
click at [115, 77] on img at bounding box center [116, 75] width 24 height 13
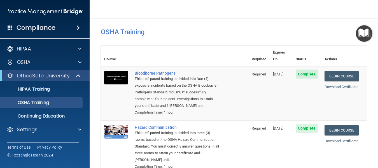
scroll to position [0, 0]
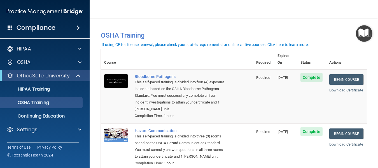
click at [366, 36] on img "Open Resource Center" at bounding box center [364, 33] width 17 height 17
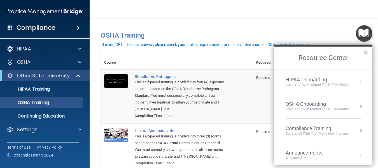
click at [296, 87] on div "Learn Your Way around the HIPAA module" at bounding box center [318, 84] width 65 height 5
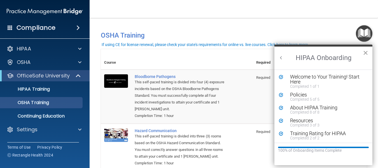
click at [365, 53] on button "×" at bounding box center [365, 52] width 5 height 9
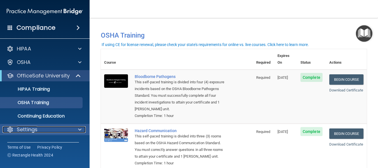
click at [77, 127] on div at bounding box center [79, 129] width 14 height 7
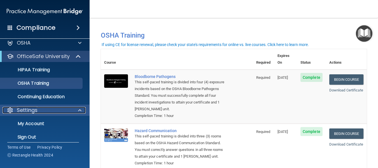
scroll to position [24, 0]
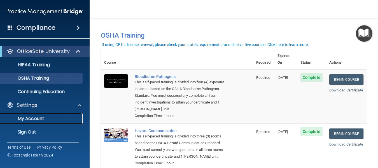
click at [31, 119] on p "My Account" at bounding box center [42, 119] width 77 height 6
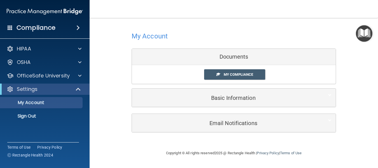
click at [236, 58] on div "Documents" at bounding box center [234, 57] width 204 height 16
click at [232, 71] on link "My Compliance" at bounding box center [234, 74] width 61 height 10
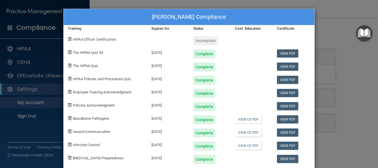
click at [341, 34] on div "[PERSON_NAME] Compliance Training Expires On Status Cont. Education Certificate…" at bounding box center [189, 84] width 378 height 168
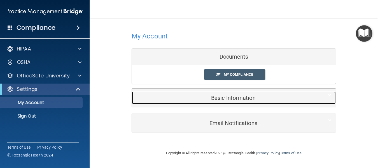
click at [222, 99] on h5 "Basic Information" at bounding box center [225, 98] width 179 height 6
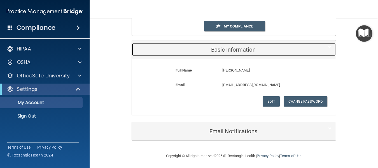
scroll to position [50, 0]
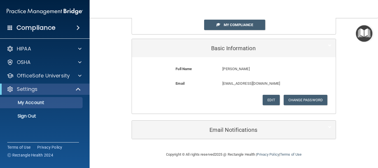
drag, startPoint x: 222, startPoint y: 99, endPoint x: 208, endPoint y: 94, distance: 15.4
click at [208, 94] on div "Email m3mckay@gmail.com m3mckay@gmail.com" at bounding box center [234, 87] width 196 height 15
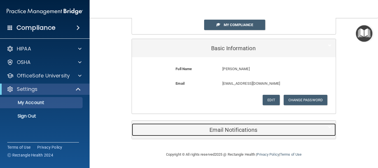
click at [221, 131] on h5 "Email Notifications" at bounding box center [225, 130] width 179 height 6
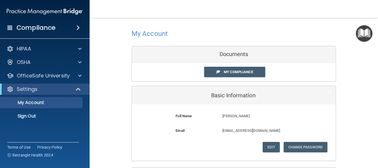
scroll to position [0, 0]
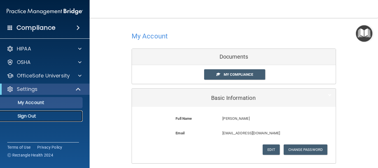
click at [22, 117] on p "Sign Out" at bounding box center [42, 116] width 77 height 6
